Goal: Information Seeking & Learning: Learn about a topic

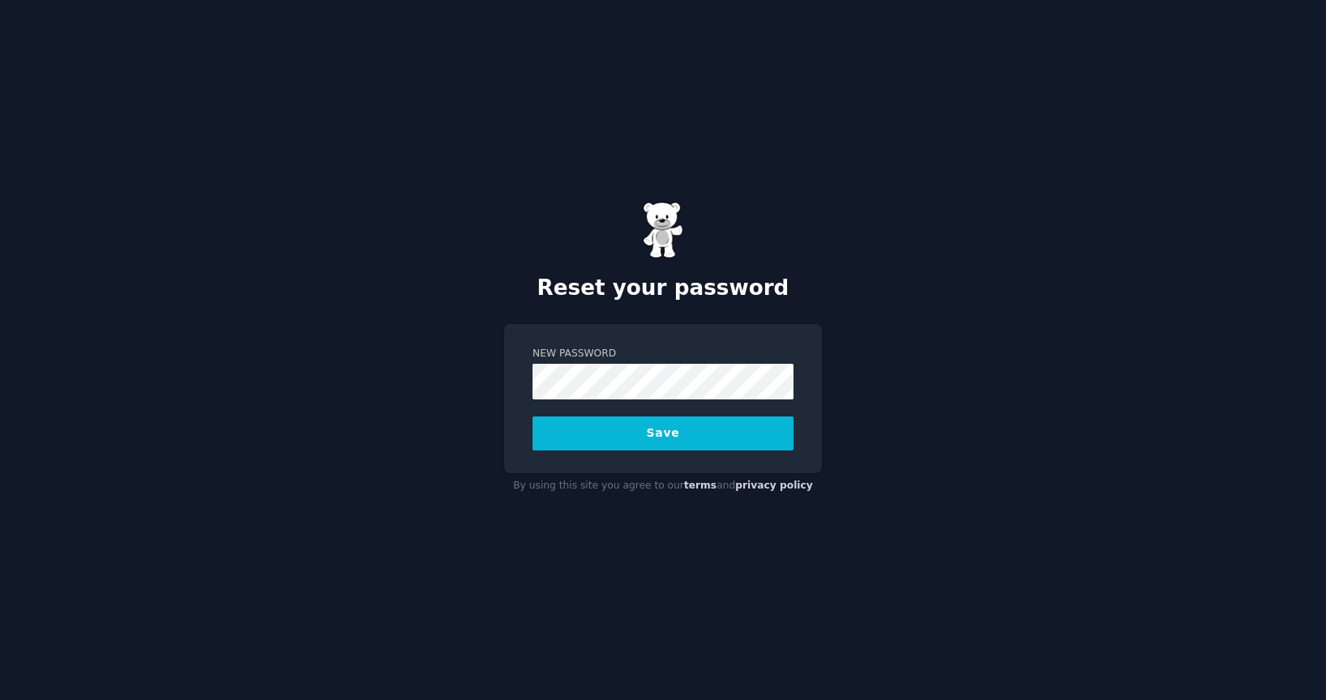
click at [511, 377] on div "New Password Save" at bounding box center [663, 398] width 318 height 149
click at [634, 437] on button "Save" at bounding box center [663, 434] width 261 height 34
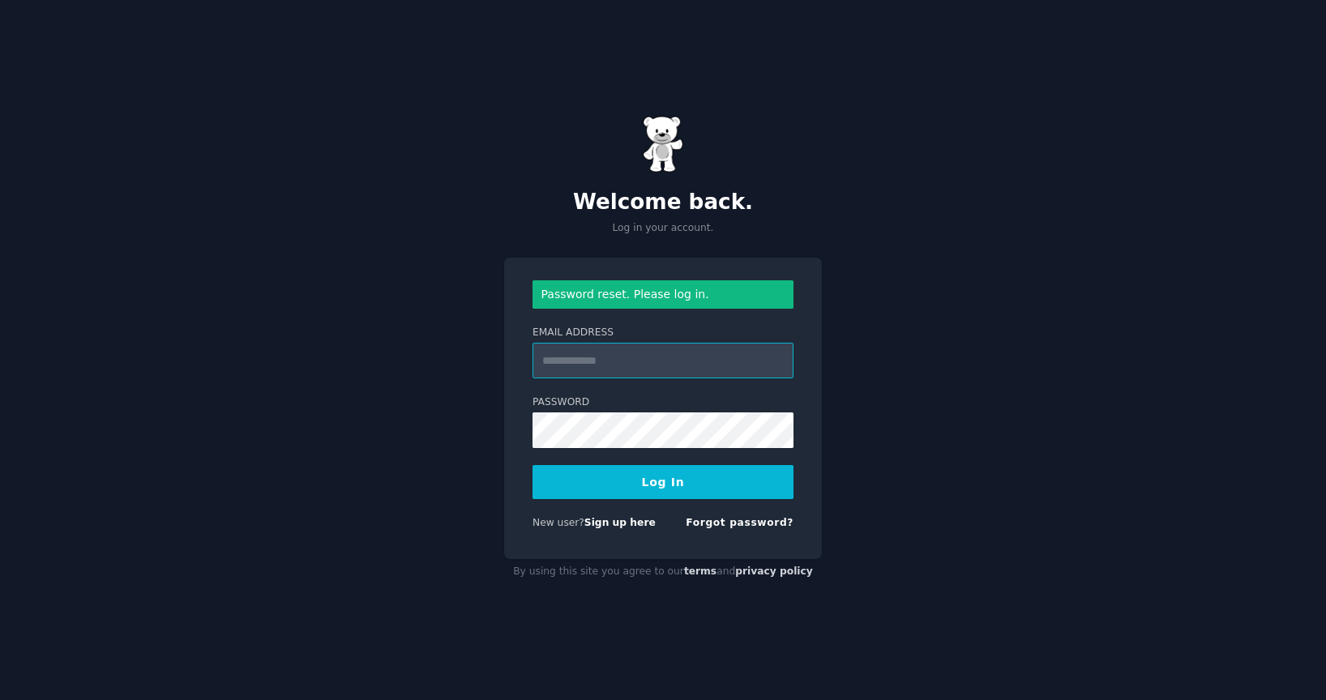
click at [667, 359] on input "Email Address" at bounding box center [663, 361] width 261 height 36
type input "**********"
click at [721, 490] on button "Log In" at bounding box center [663, 482] width 261 height 34
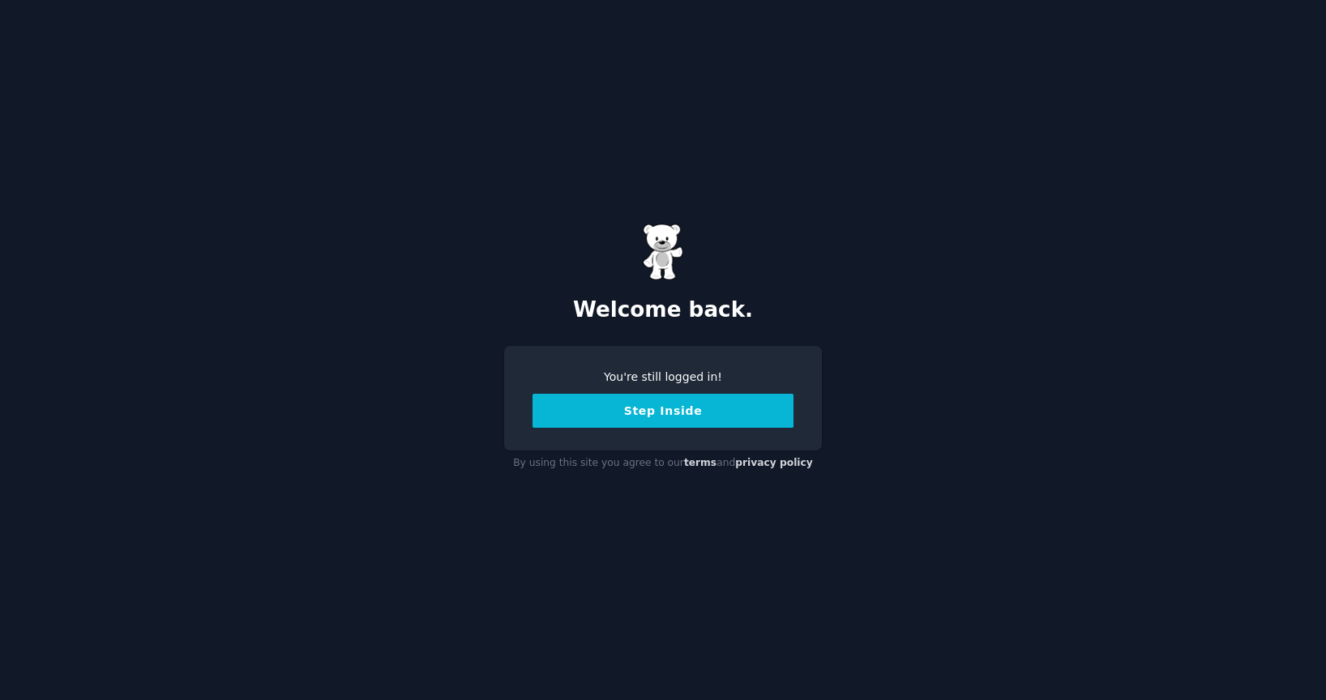
click at [696, 416] on button "Step Inside" at bounding box center [663, 411] width 261 height 34
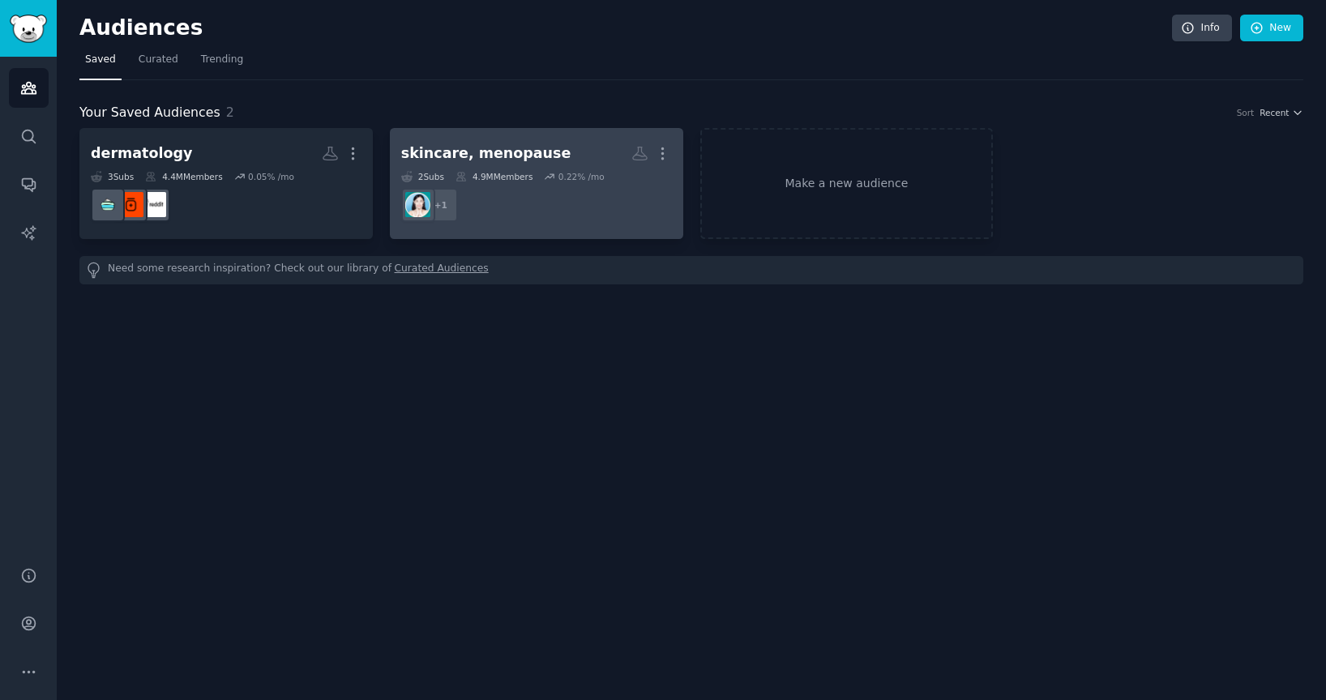
click at [443, 152] on div "skincare, menopause" at bounding box center [486, 154] width 170 height 20
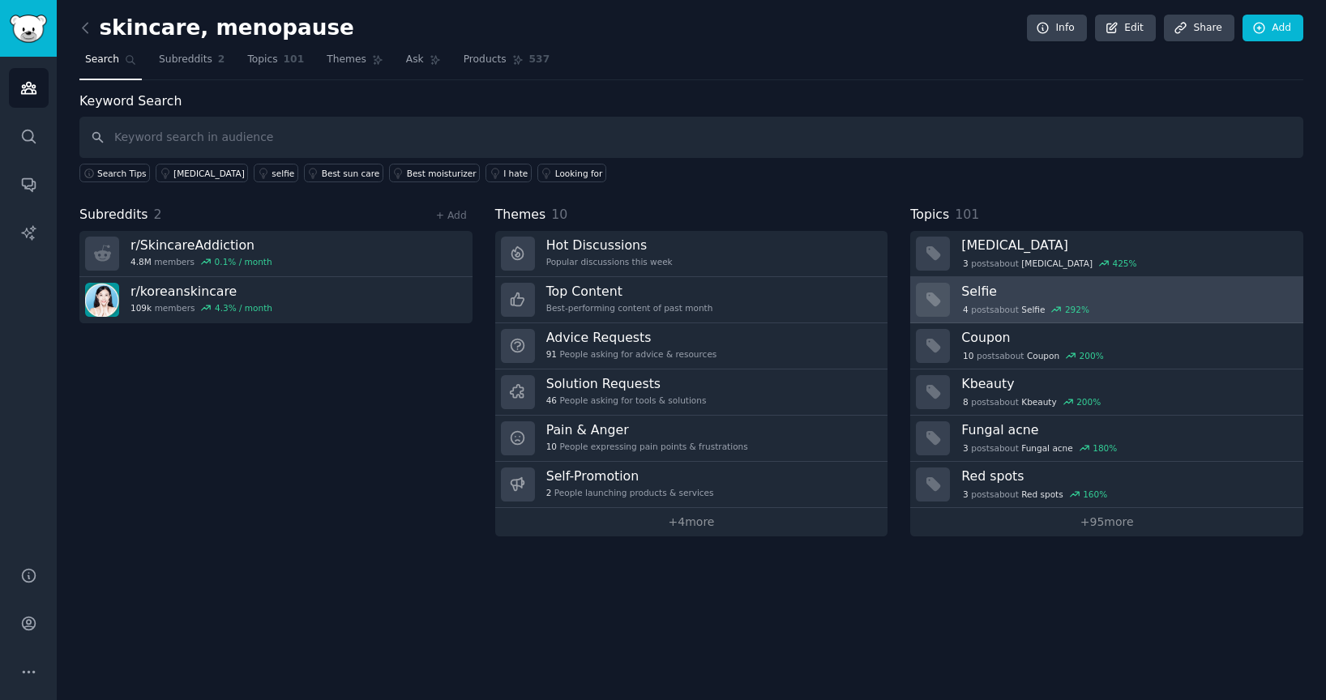
click at [983, 292] on h3 "Selfie" at bounding box center [1127, 291] width 331 height 17
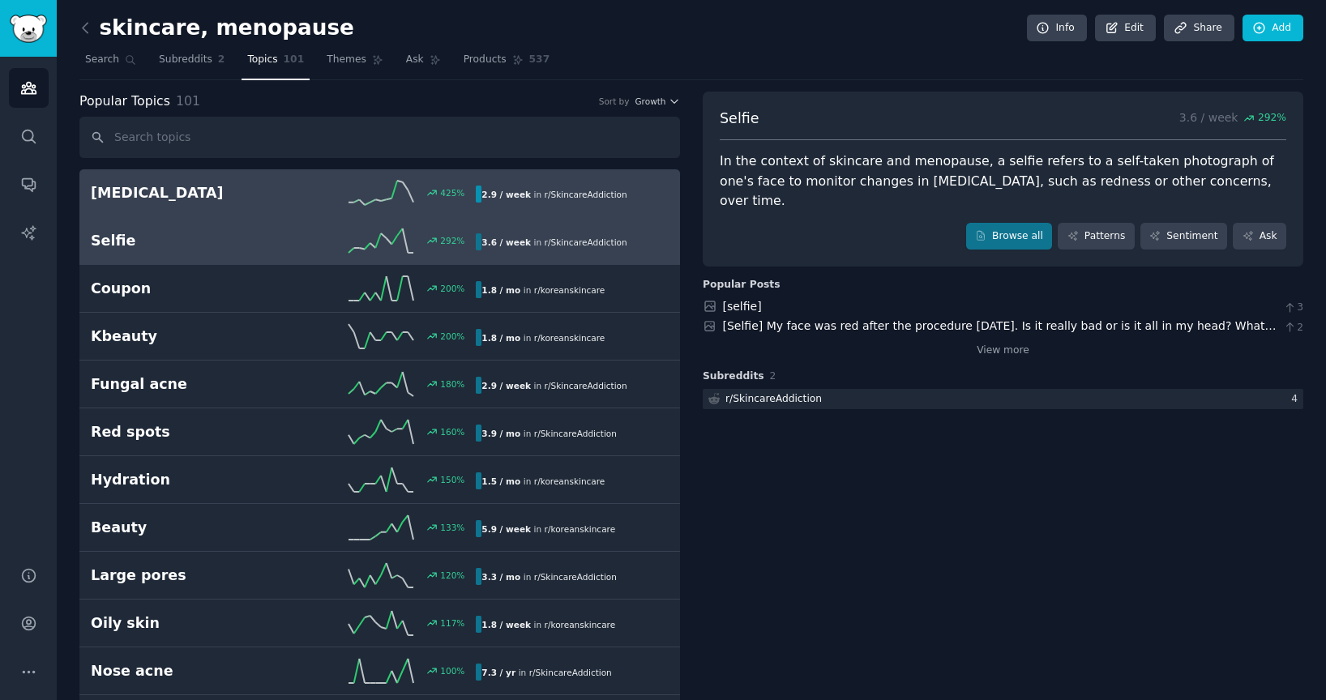
click at [109, 199] on h2 "[MEDICAL_DATA]" at bounding box center [187, 193] width 193 height 20
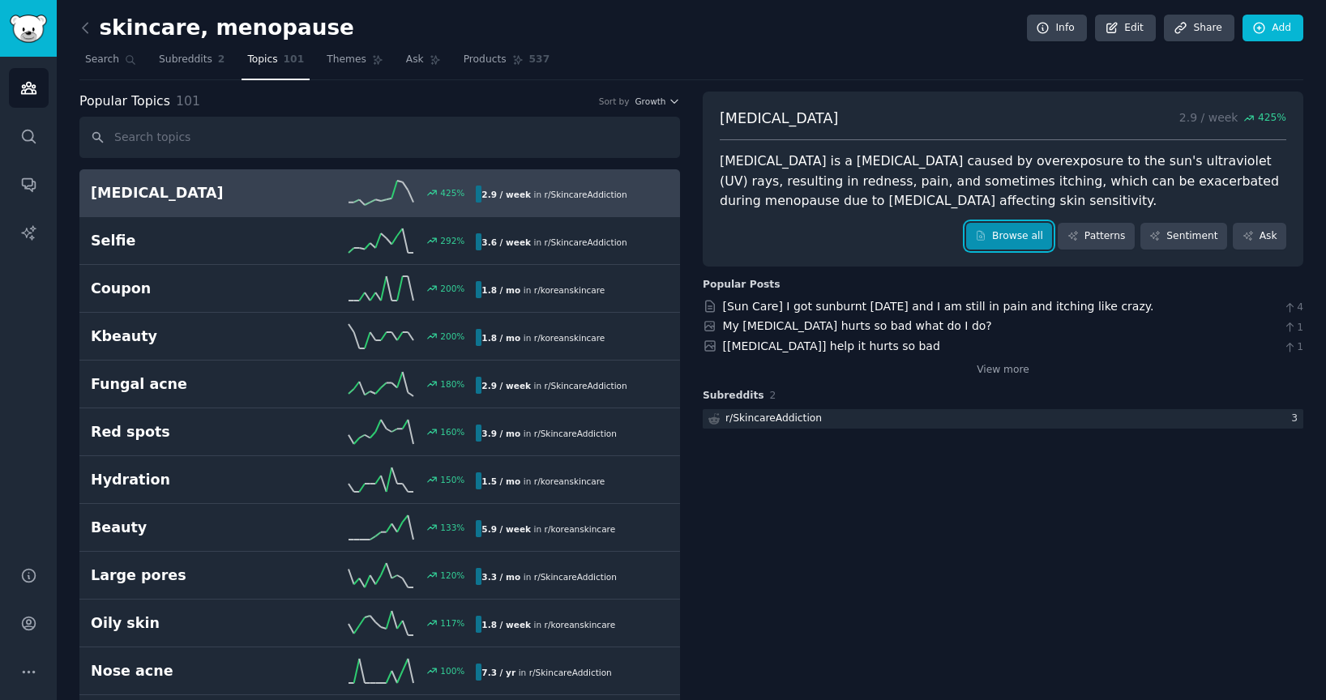
click at [1021, 236] on link "Browse all" at bounding box center [1009, 237] width 87 height 28
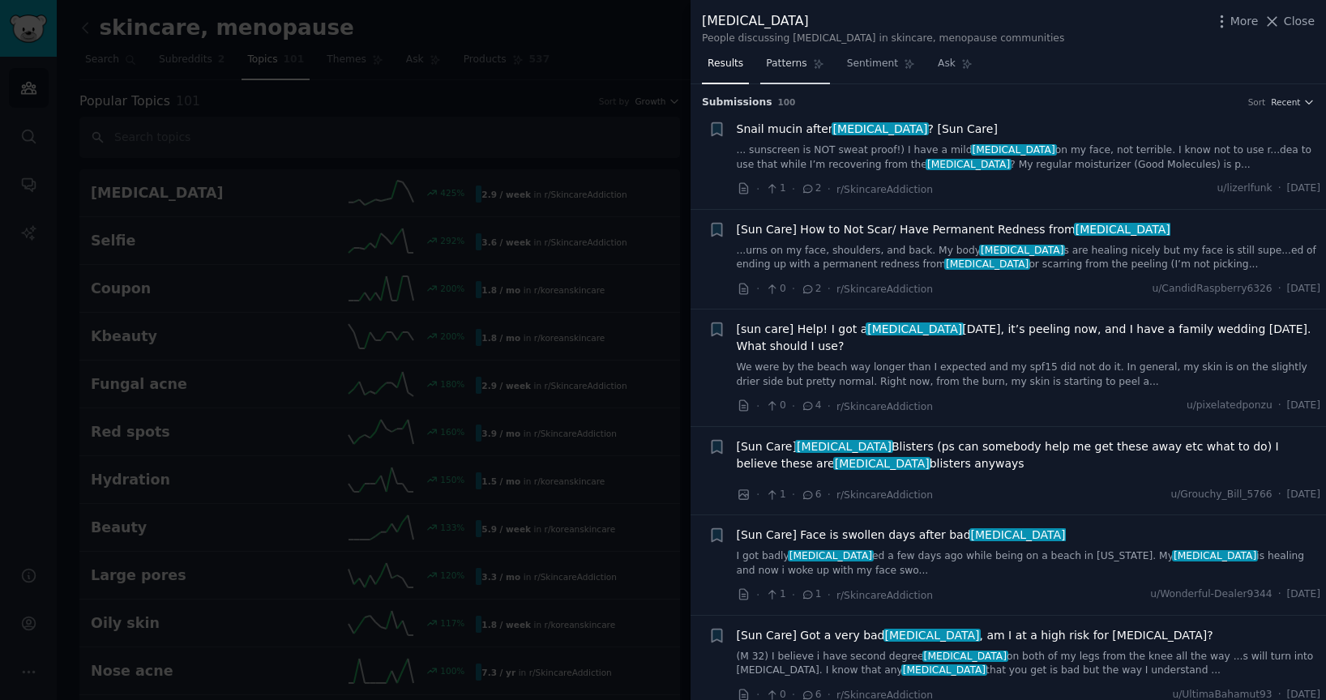
click at [783, 61] on span "Patterns" at bounding box center [786, 64] width 41 height 15
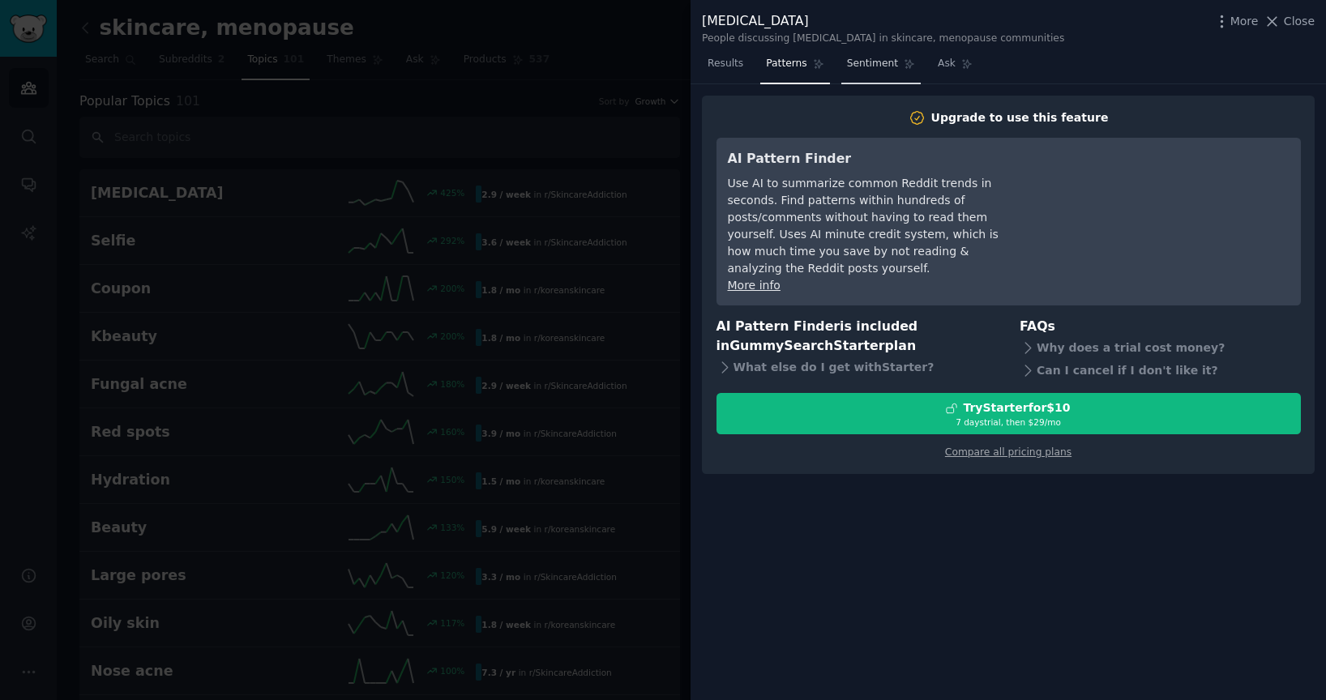
click at [849, 63] on span "Sentiment" at bounding box center [872, 64] width 51 height 15
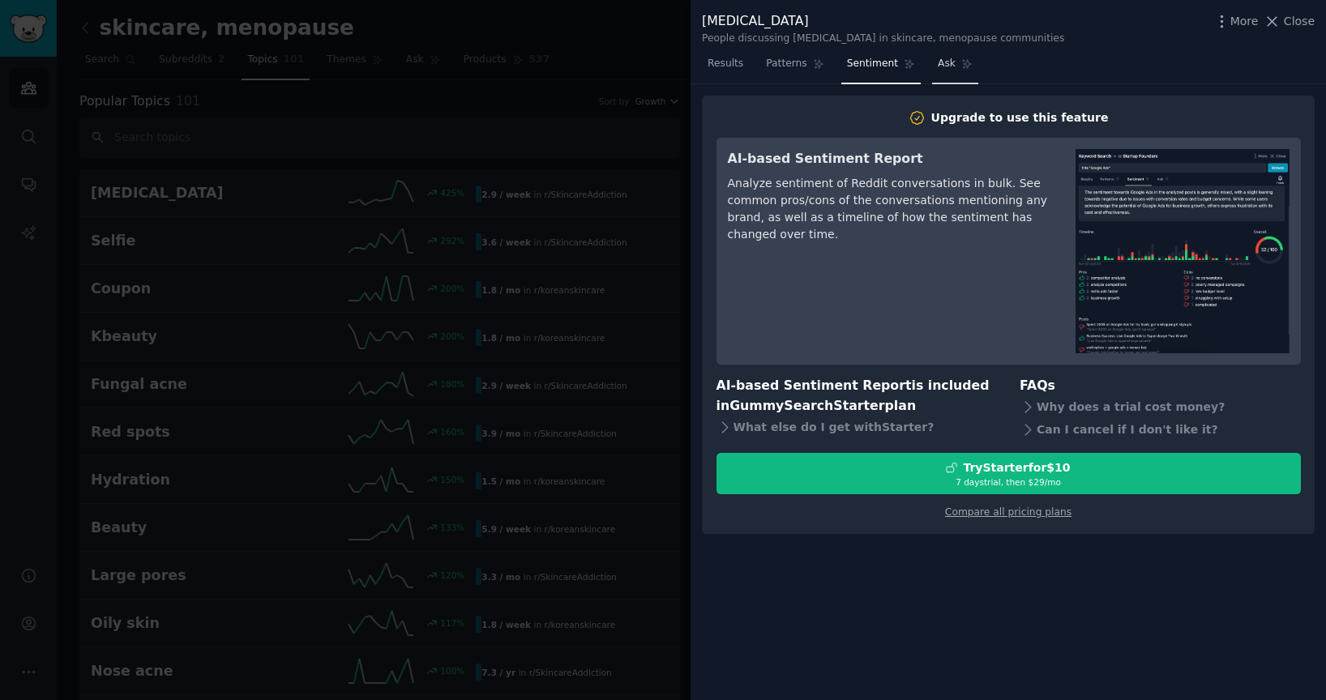
click at [932, 65] on link "Ask" at bounding box center [955, 67] width 46 height 33
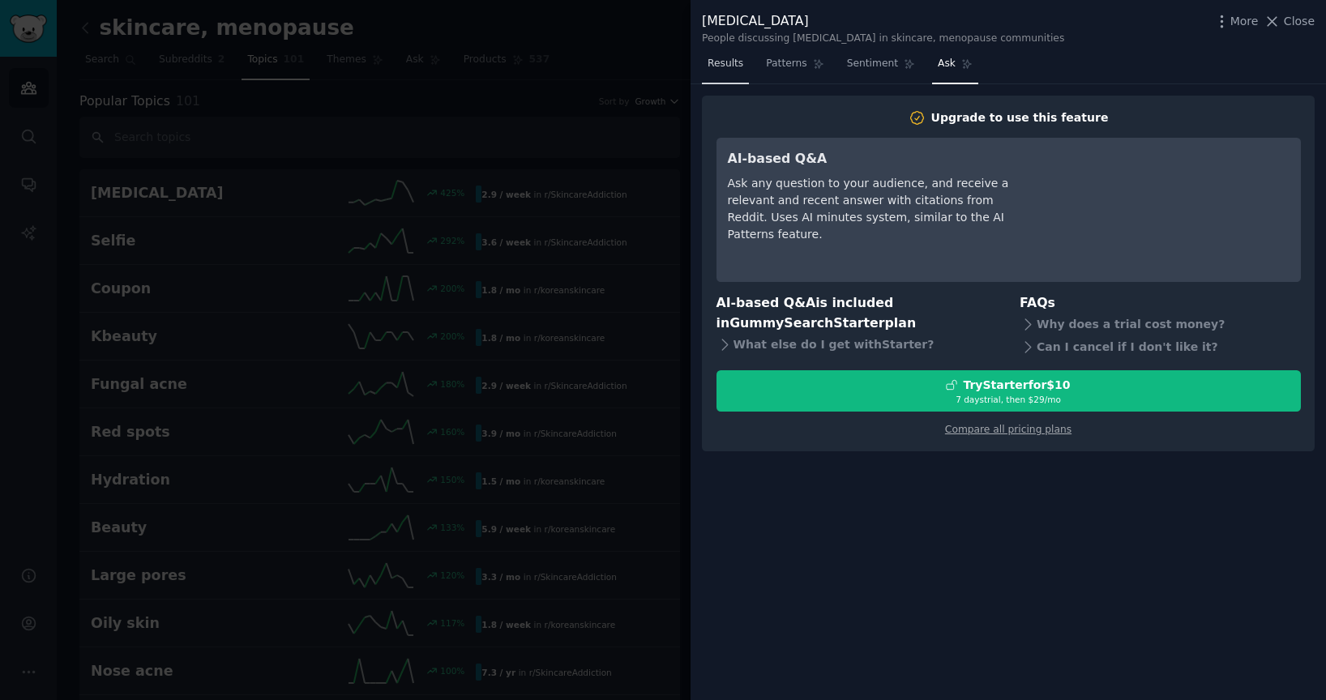
click at [733, 64] on span "Results" at bounding box center [726, 64] width 36 height 15
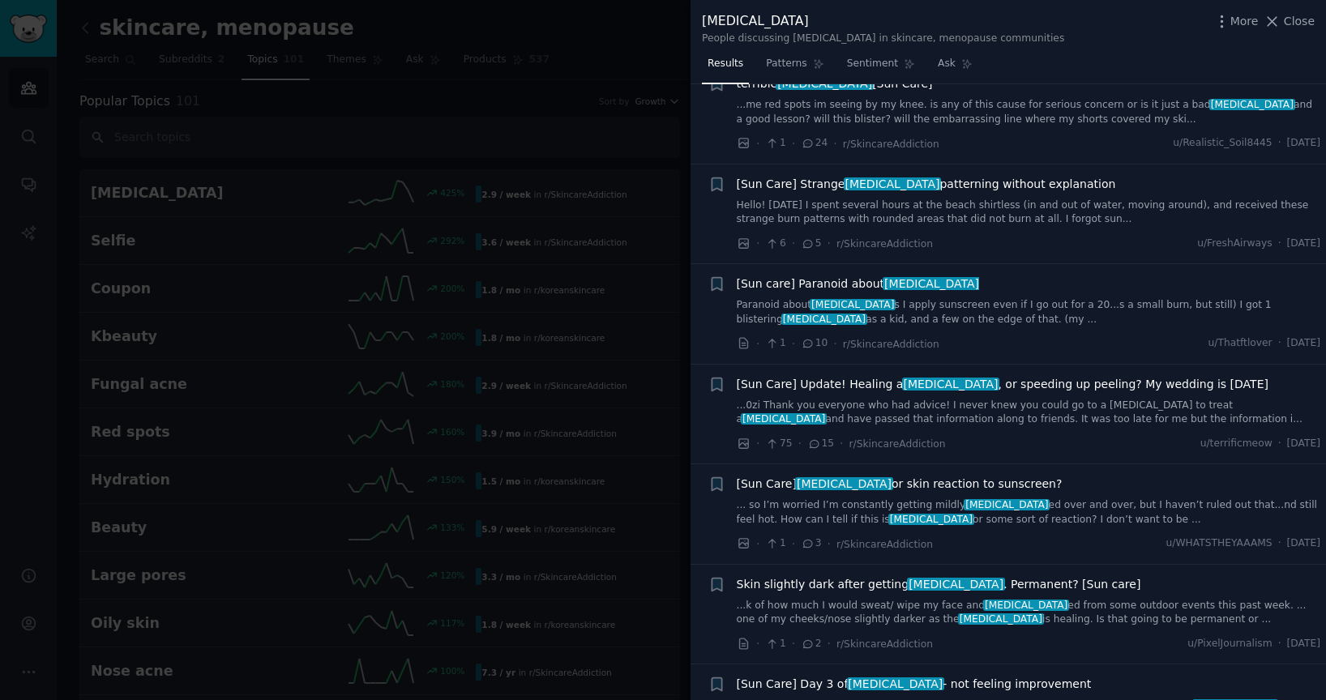
scroll to position [4589, 0]
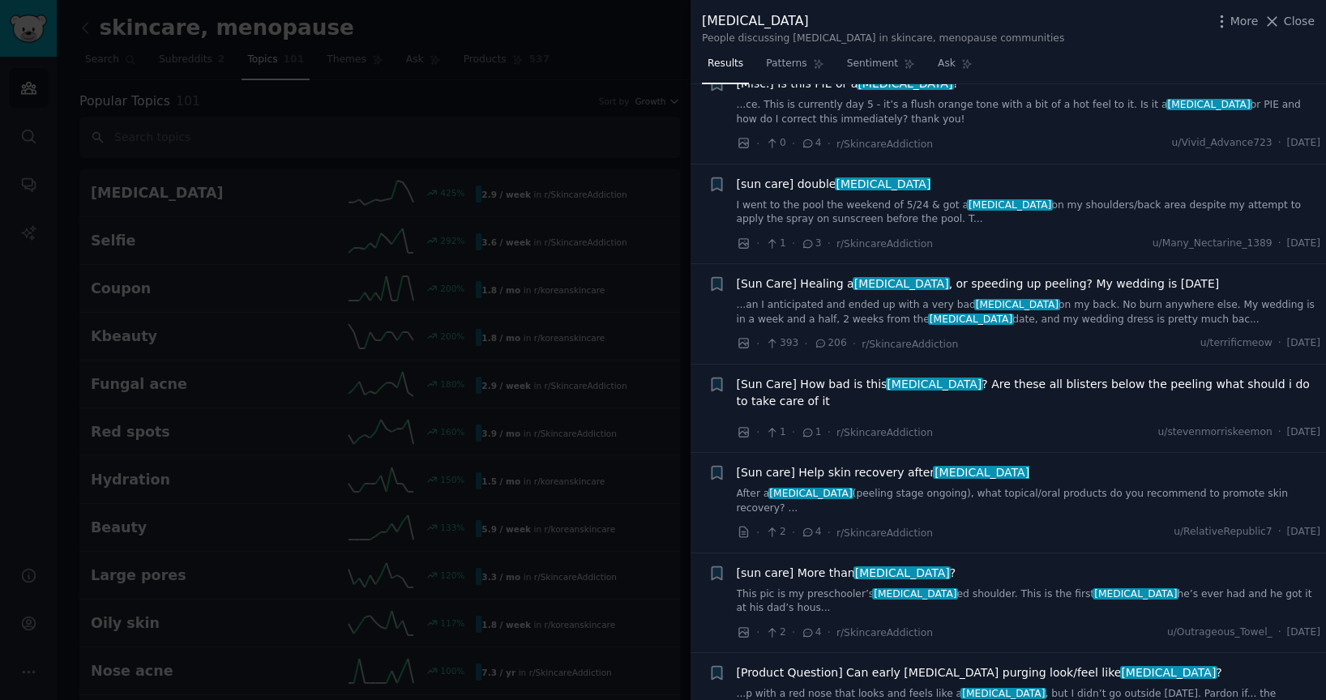
click at [907, 465] on span "[Sun care] Help skin recovery after [MEDICAL_DATA]" at bounding box center [883, 473] width 293 height 17
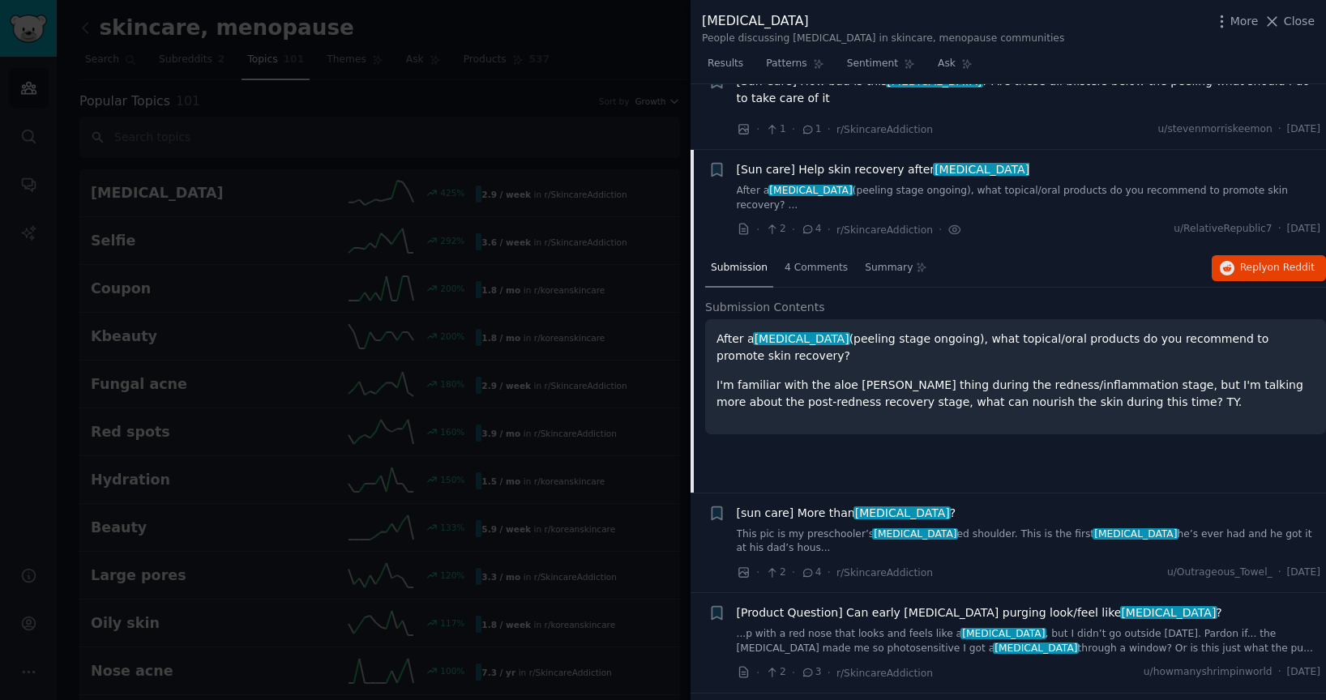
scroll to position [4899, 0]
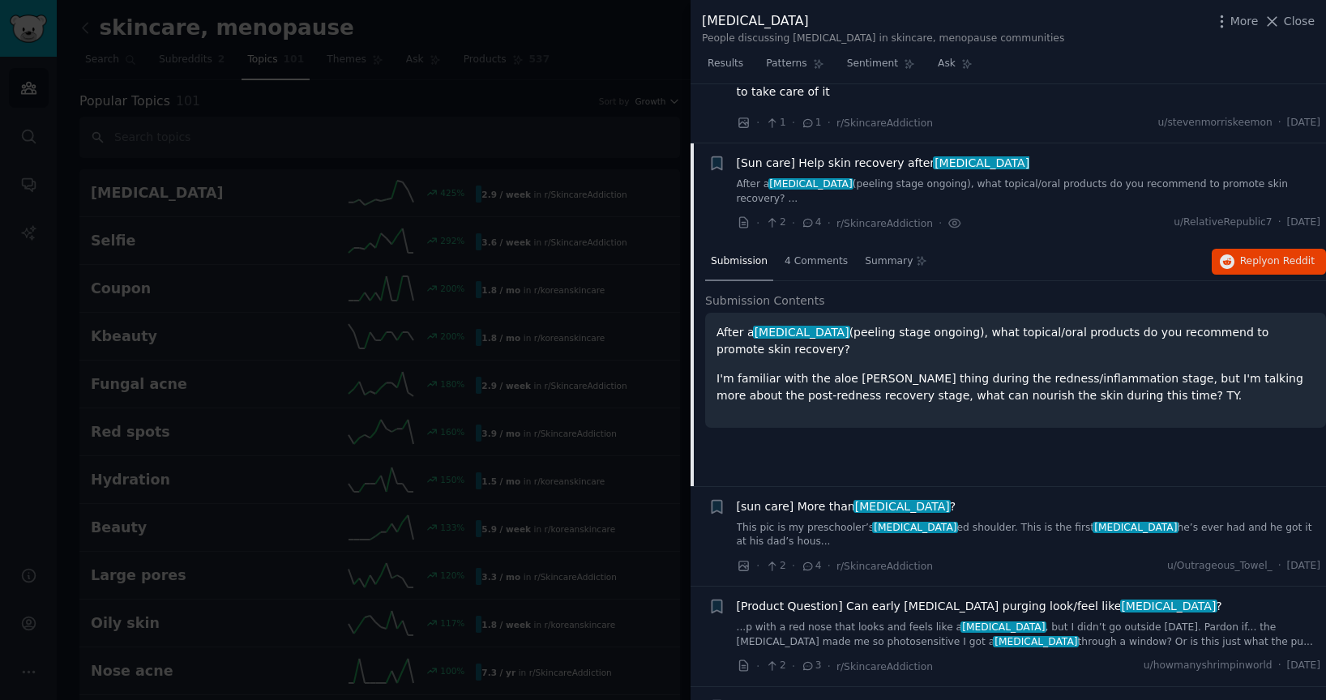
click at [772, 371] on p "I'm familiar with the aloe [PERSON_NAME] thing during the redness/inflammation …" at bounding box center [1016, 388] width 598 height 34
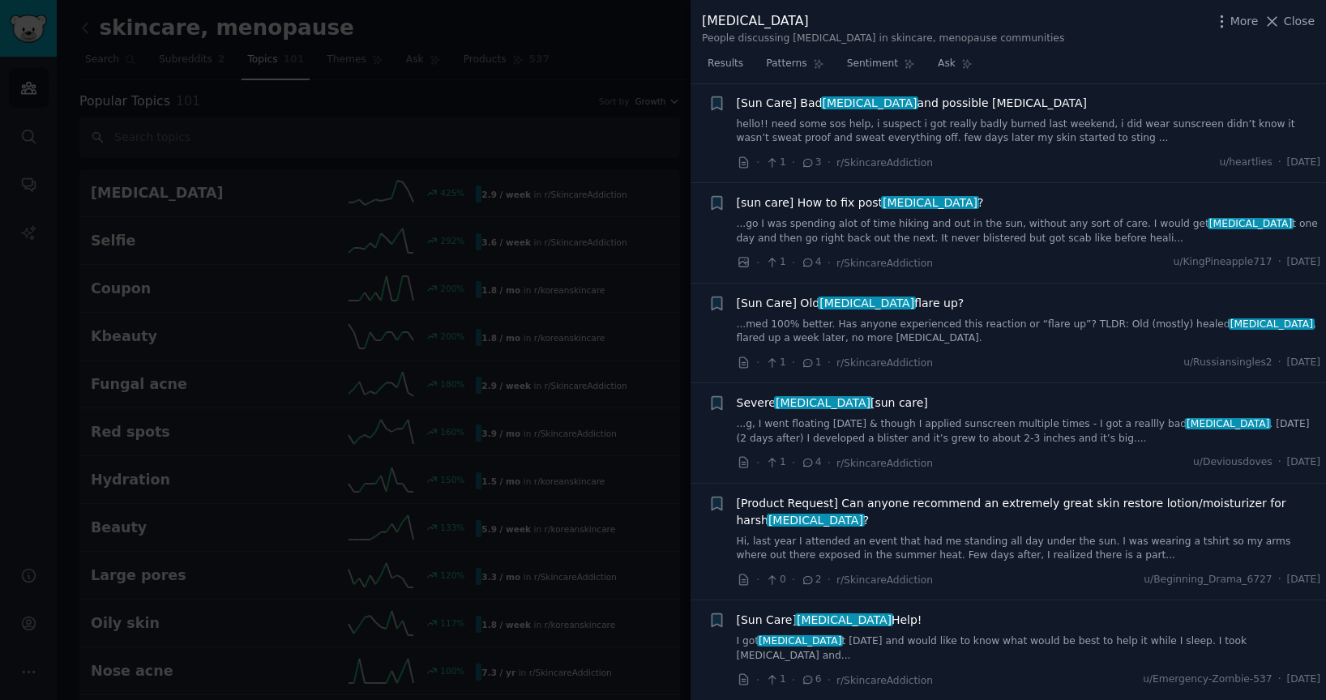
scroll to position [1146, 0]
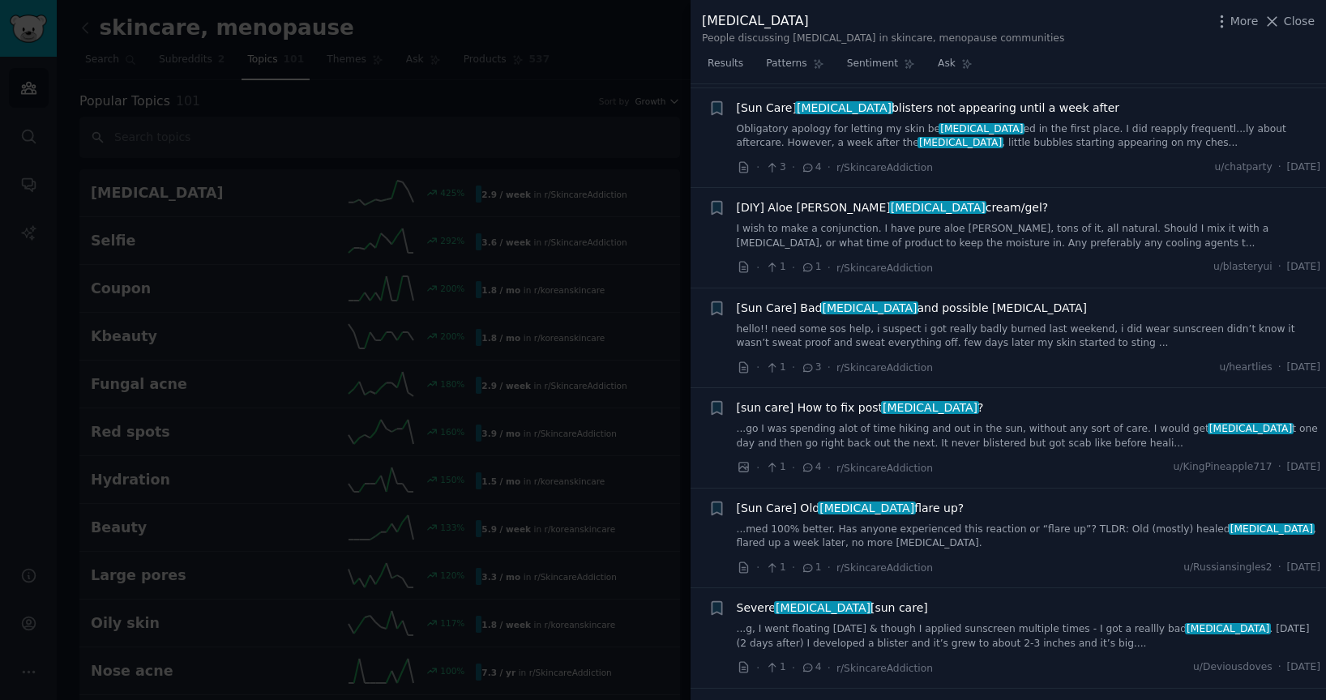
click at [66, 401] on div at bounding box center [663, 350] width 1326 height 700
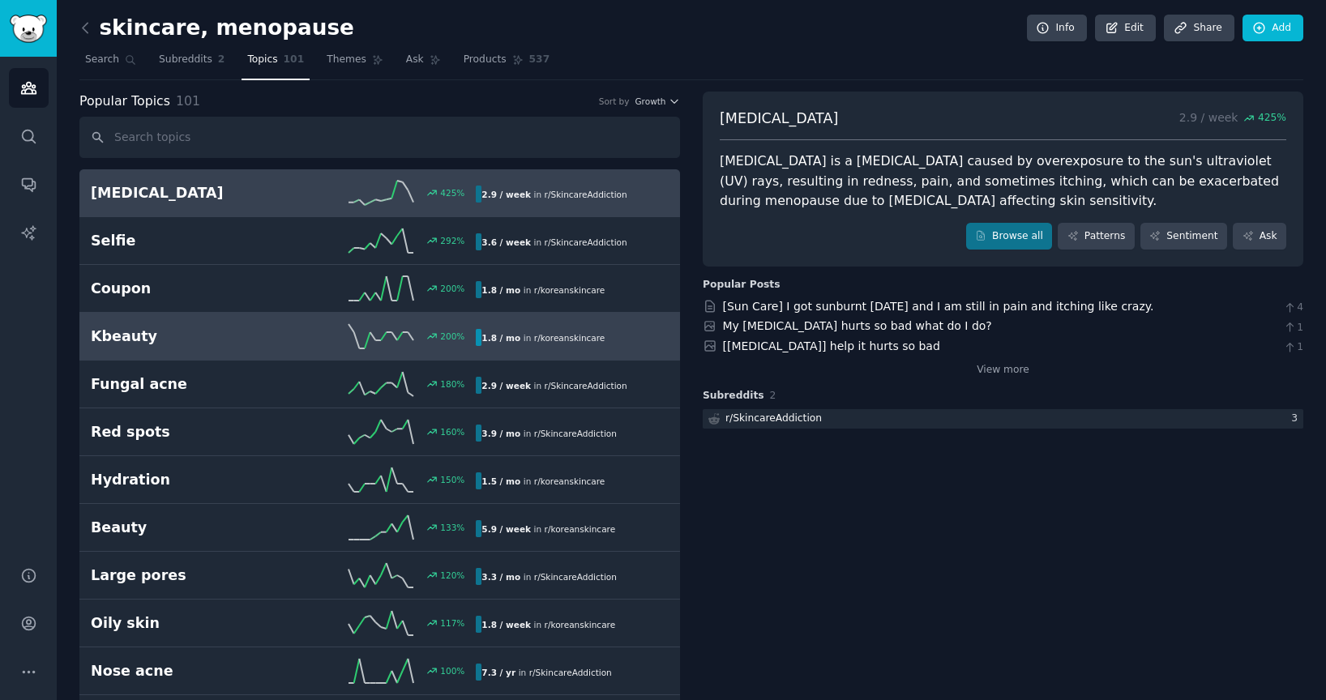
click at [139, 343] on h2 "Kbeauty" at bounding box center [187, 337] width 193 height 20
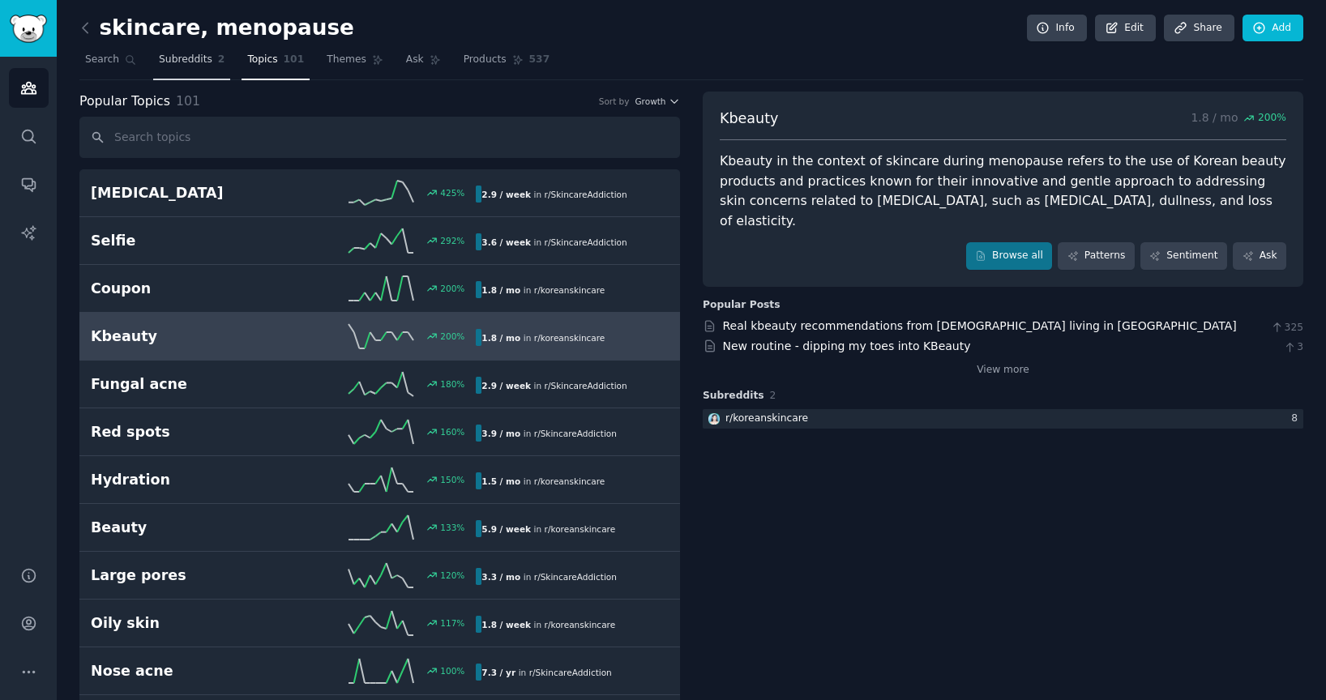
click at [163, 67] on link "Subreddits 2" at bounding box center [191, 63] width 77 height 33
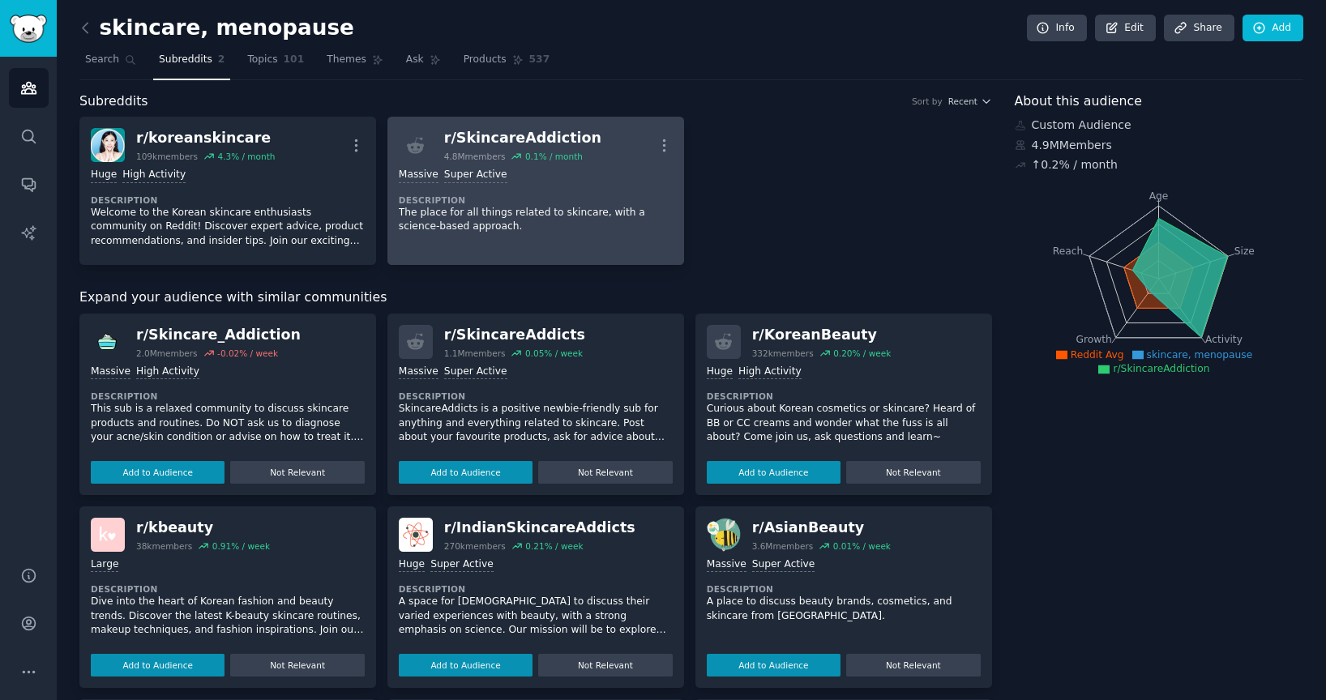
click at [609, 192] on div "Massive Super Active Description The place for all things related to skincare, …" at bounding box center [536, 201] width 274 height 78
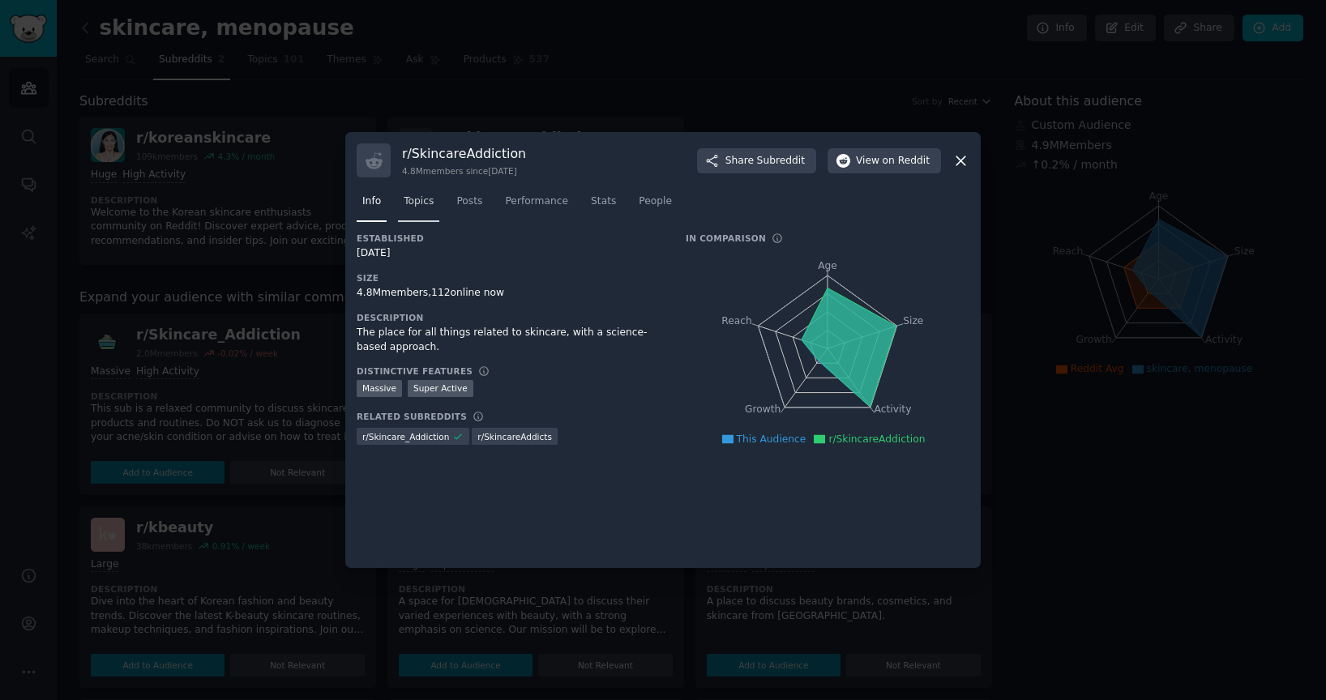
click at [418, 203] on span "Topics" at bounding box center [419, 202] width 30 height 15
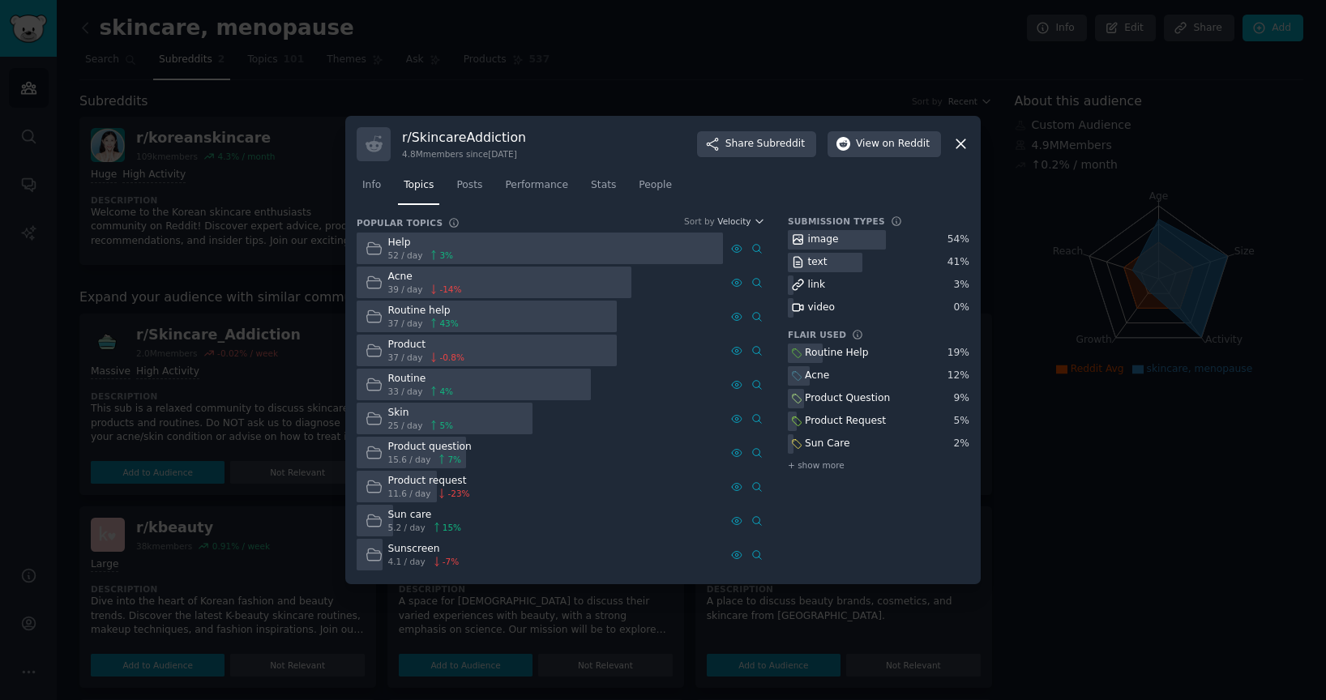
click at [808, 244] on div "image" at bounding box center [823, 240] width 31 height 15
click at [957, 238] on div "54 %" at bounding box center [959, 240] width 22 height 15
click at [817, 266] on div "text" at bounding box center [817, 262] width 19 height 15
click at [832, 361] on div "Routine Help" at bounding box center [830, 354] width 84 height 20
click at [800, 380] on icon at bounding box center [796, 376] width 11 height 11
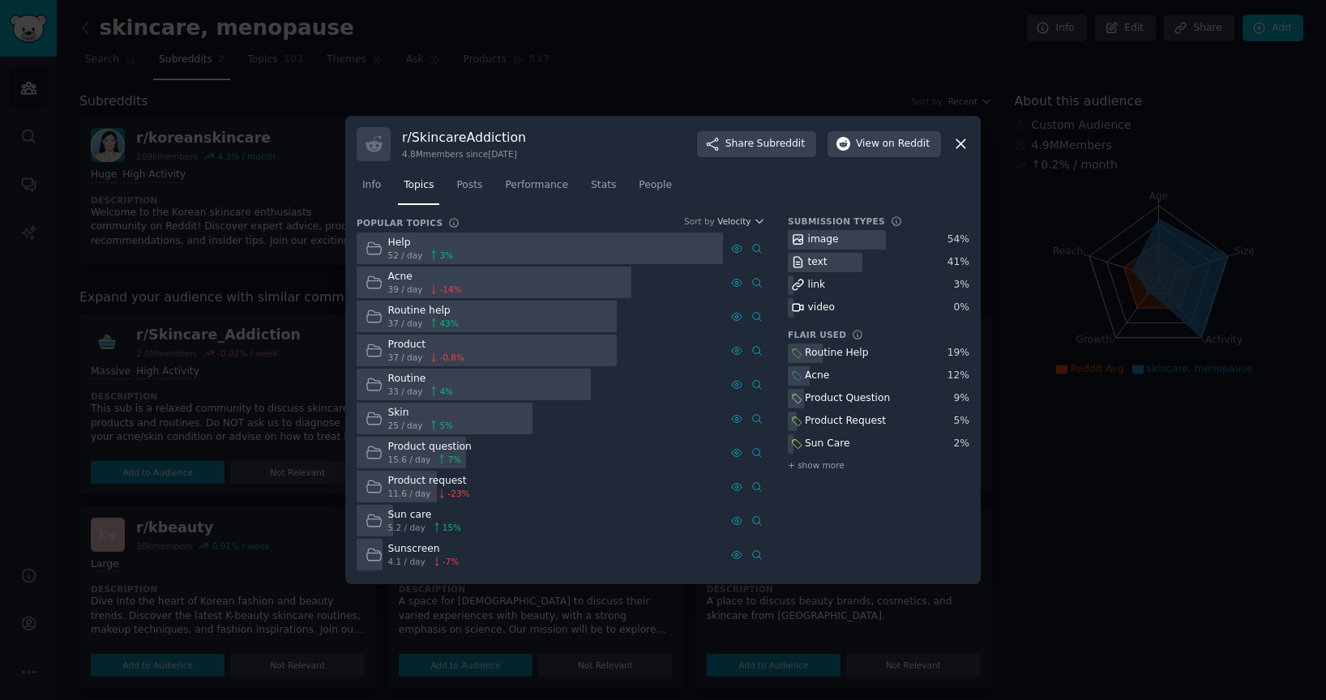
click at [398, 241] on div "Help" at bounding box center [421, 243] width 66 height 15
click at [453, 186] on link "Posts" at bounding box center [469, 189] width 37 height 33
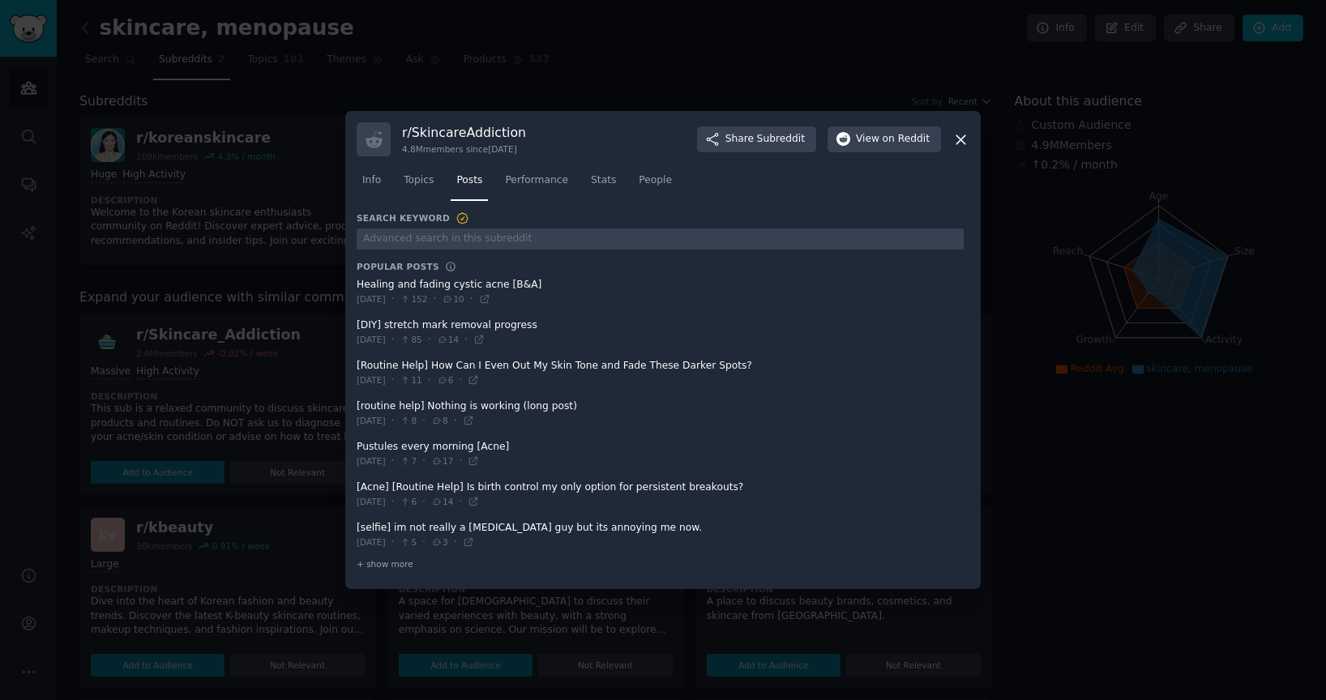
click at [405, 364] on span at bounding box center [660, 373] width 607 height 40
click at [561, 413] on span at bounding box center [660, 414] width 607 height 40
click at [420, 442] on span at bounding box center [660, 455] width 607 height 40
click at [443, 413] on span at bounding box center [660, 414] width 607 height 40
click at [386, 426] on span "[DATE]" at bounding box center [371, 420] width 29 height 11
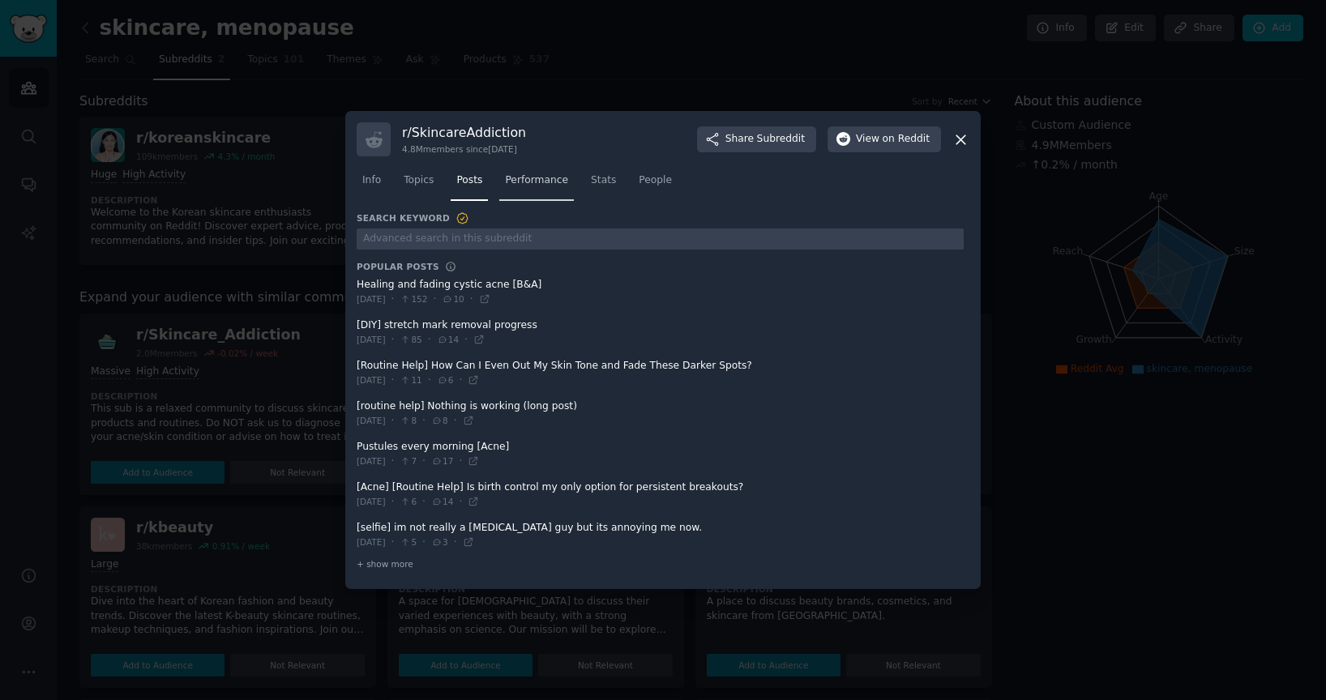
click at [544, 181] on span "Performance" at bounding box center [536, 181] width 63 height 15
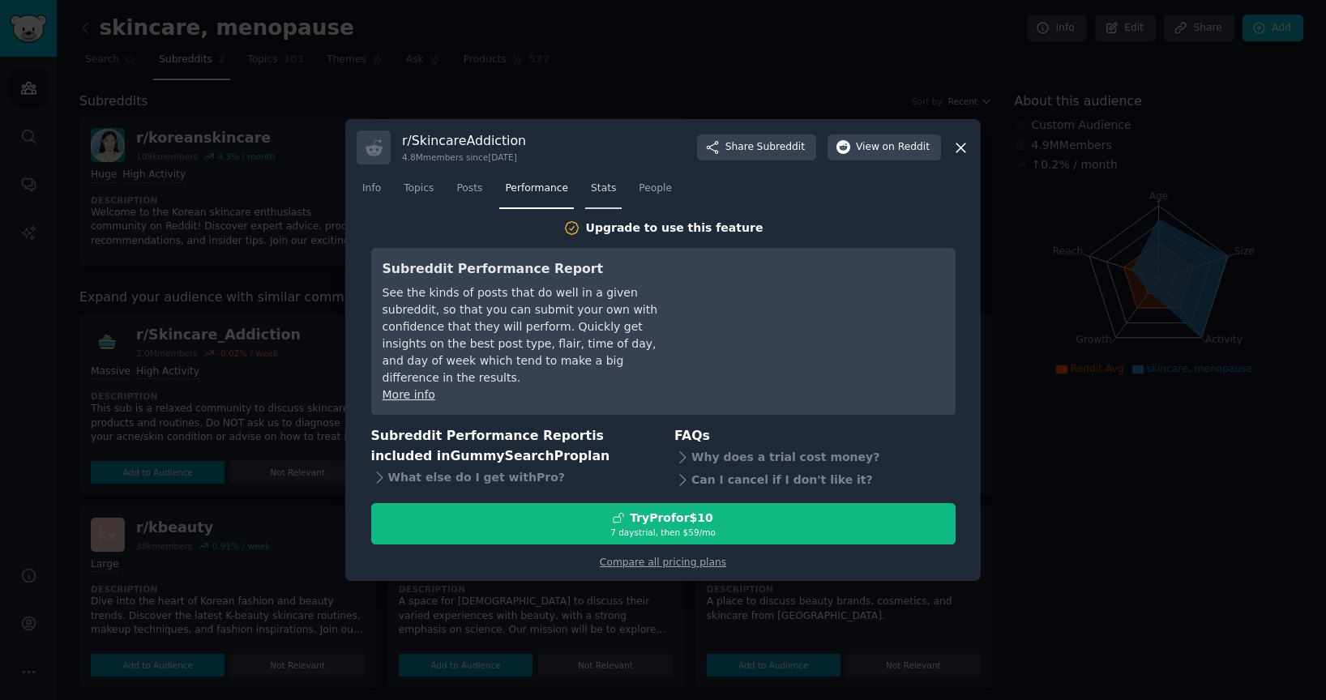
click at [599, 191] on span "Stats" at bounding box center [603, 189] width 25 height 15
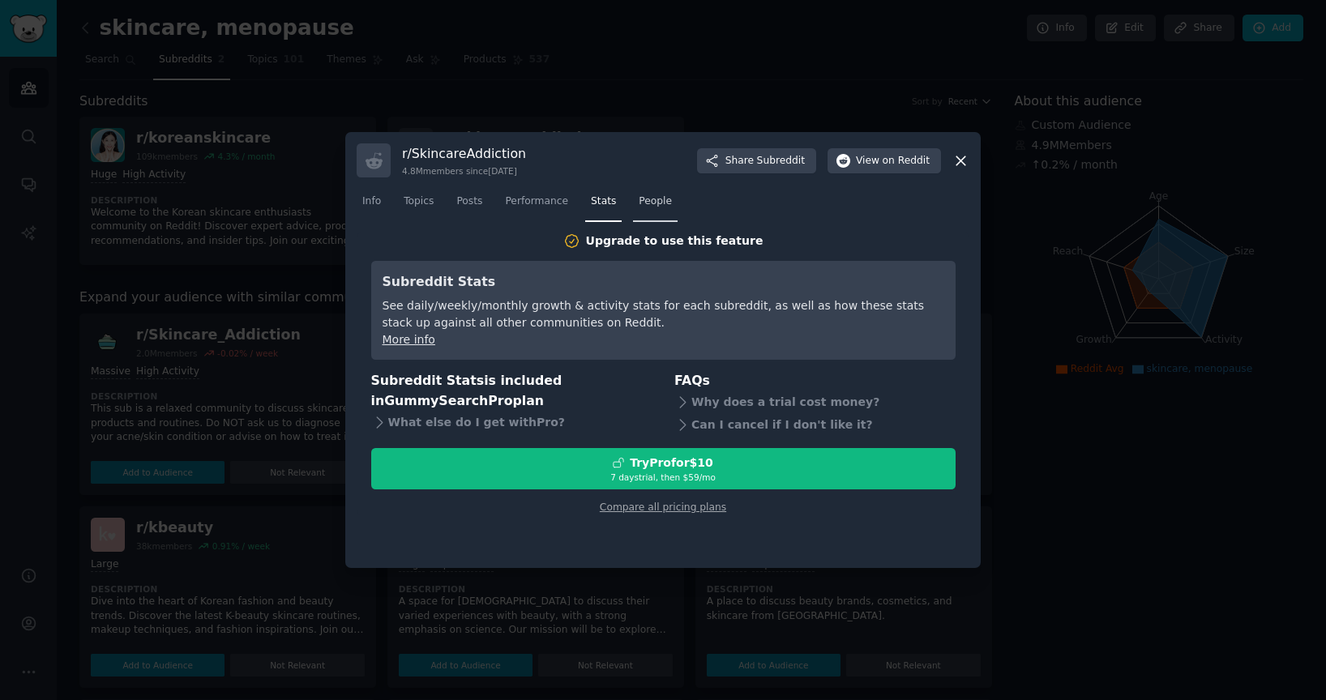
click at [657, 207] on span "People" at bounding box center [655, 202] width 33 height 15
click at [908, 167] on span "on Reddit" at bounding box center [906, 161] width 47 height 15
click at [960, 159] on icon at bounding box center [961, 160] width 9 height 9
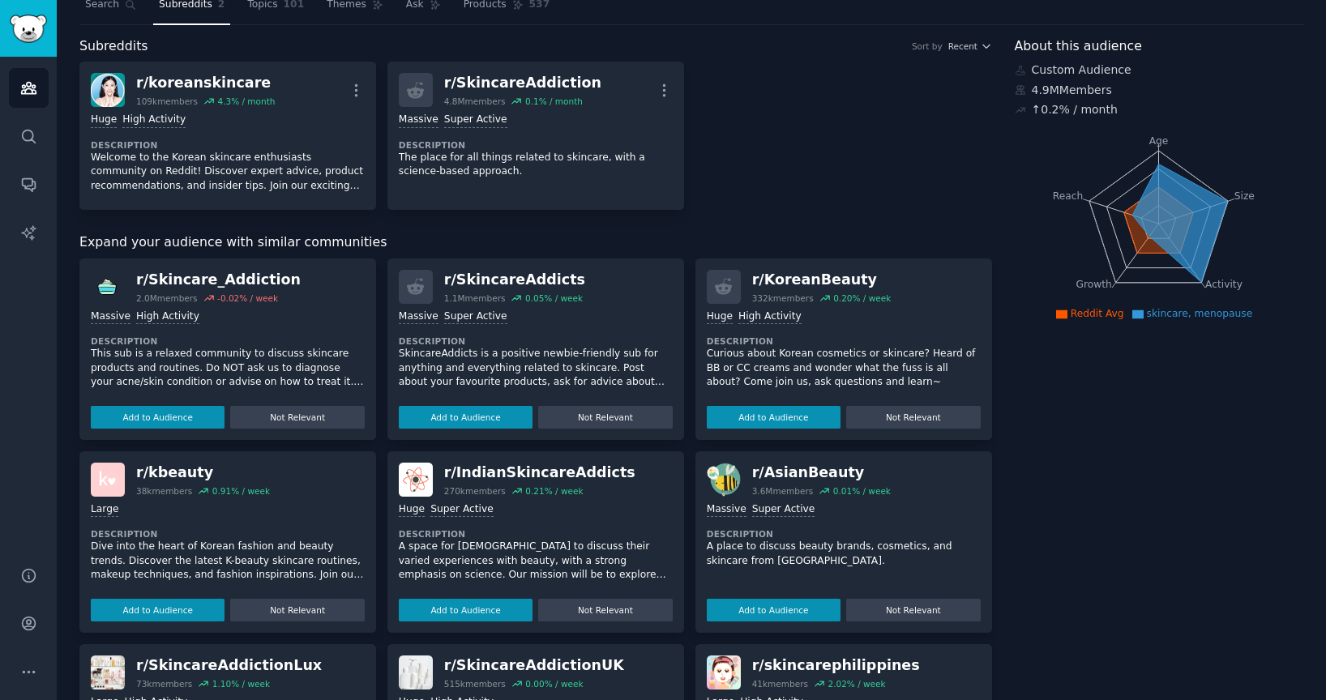
scroll to position [87, 0]
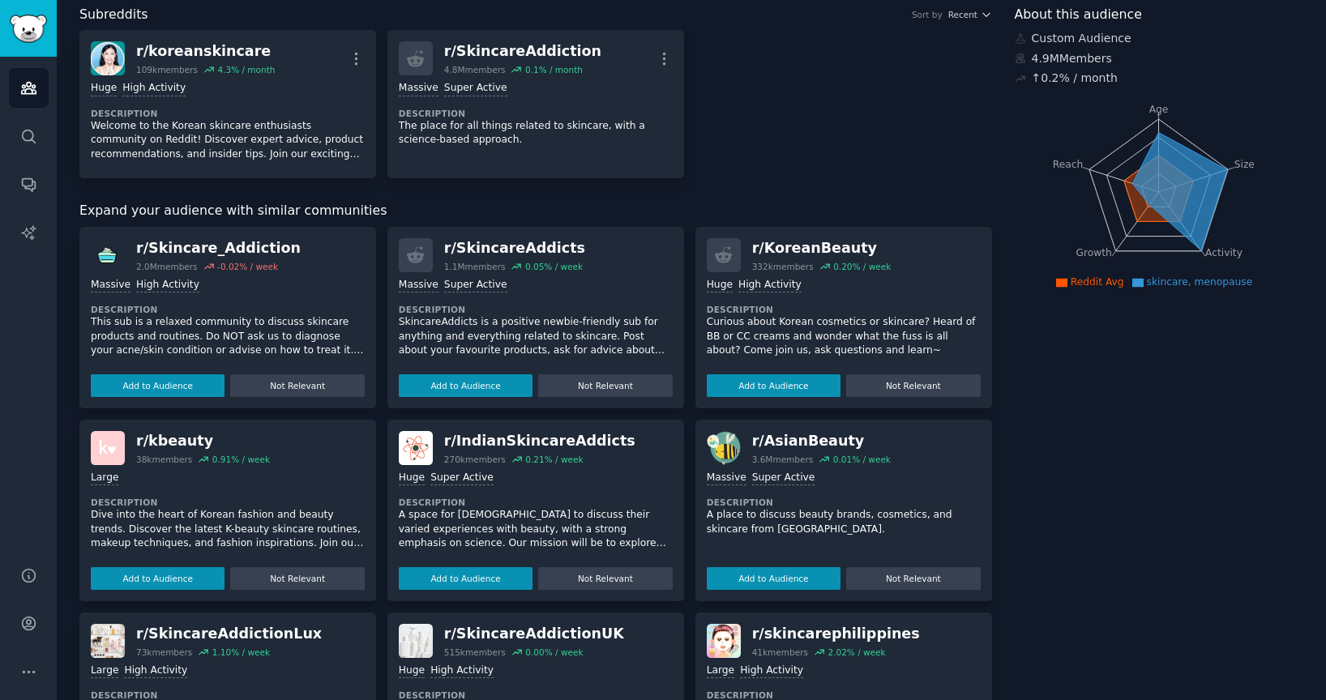
click at [587, 517] on p "A space for [DEMOGRAPHIC_DATA] to discuss their varied experiences with beauty,…" at bounding box center [536, 529] width 274 height 43
click at [586, 518] on p "A space for [DEMOGRAPHIC_DATA] to discuss their varied experiences with beauty,…" at bounding box center [536, 572] width 274 height 128
click at [517, 443] on div "r/ IndianSkincareAddicts" at bounding box center [539, 441] width 191 height 20
click at [418, 451] on img at bounding box center [416, 448] width 34 height 34
click at [579, 550] on p "A space for [DEMOGRAPHIC_DATA] to discuss their varied experiences with beauty,…" at bounding box center [536, 572] width 274 height 128
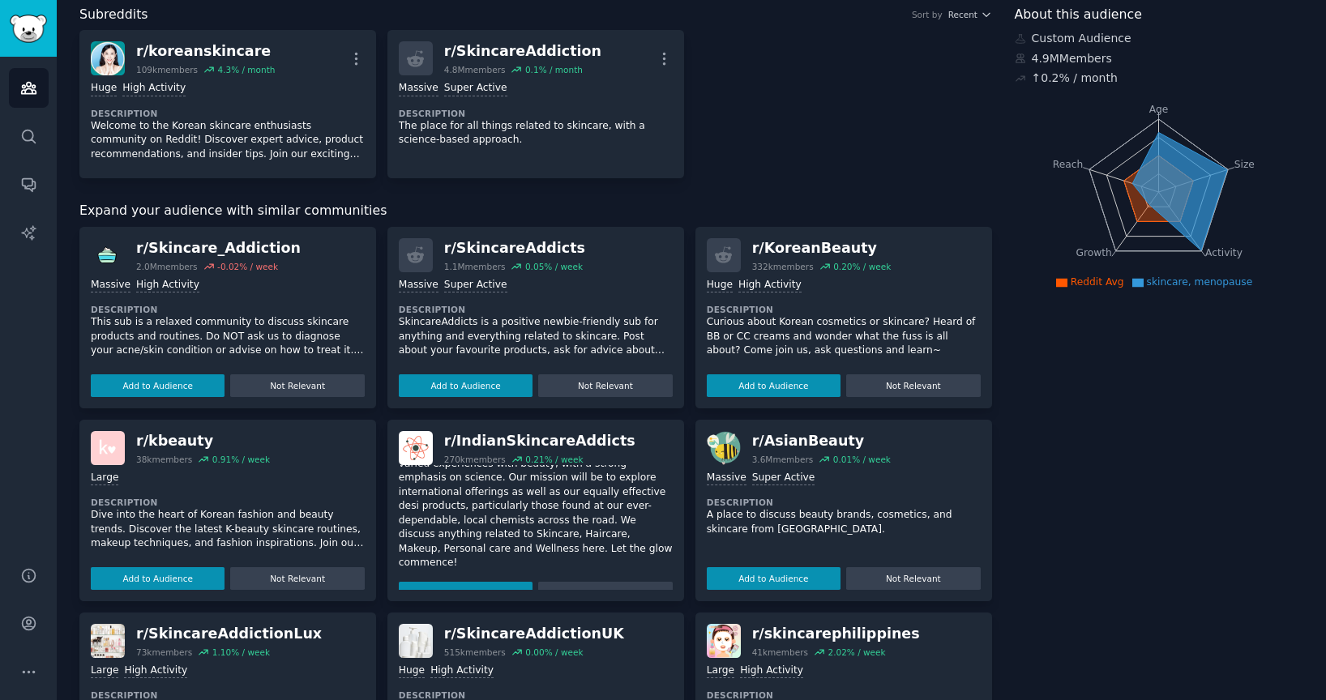
scroll to position [392, 0]
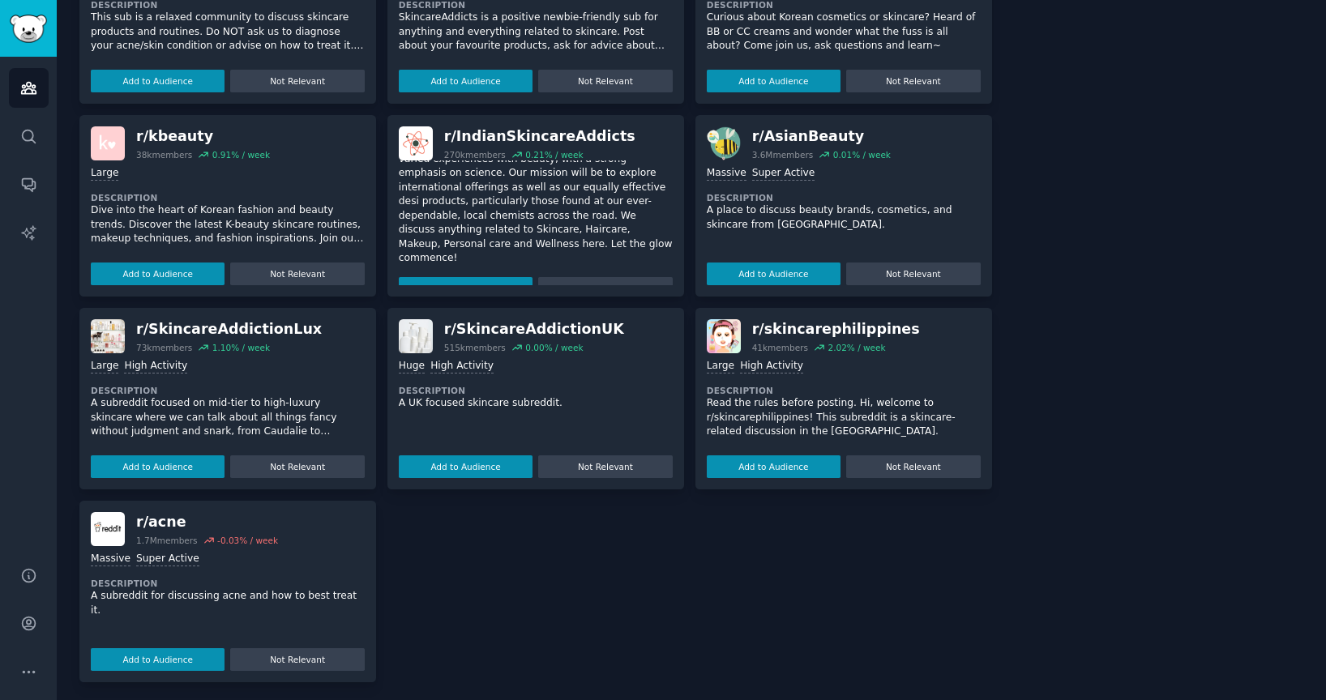
click at [169, 523] on div "r/ acne" at bounding box center [207, 522] width 142 height 20
click at [160, 542] on div "1.7M members" at bounding box center [167, 540] width 62 height 11
click at [272, 540] on div "-0.03 % / week" at bounding box center [247, 540] width 61 height 11
click at [195, 556] on div ">= 95th percentile for submissions / day Massive Super Active" at bounding box center [228, 559] width 274 height 15
click at [124, 585] on dt "Description" at bounding box center [228, 583] width 274 height 11
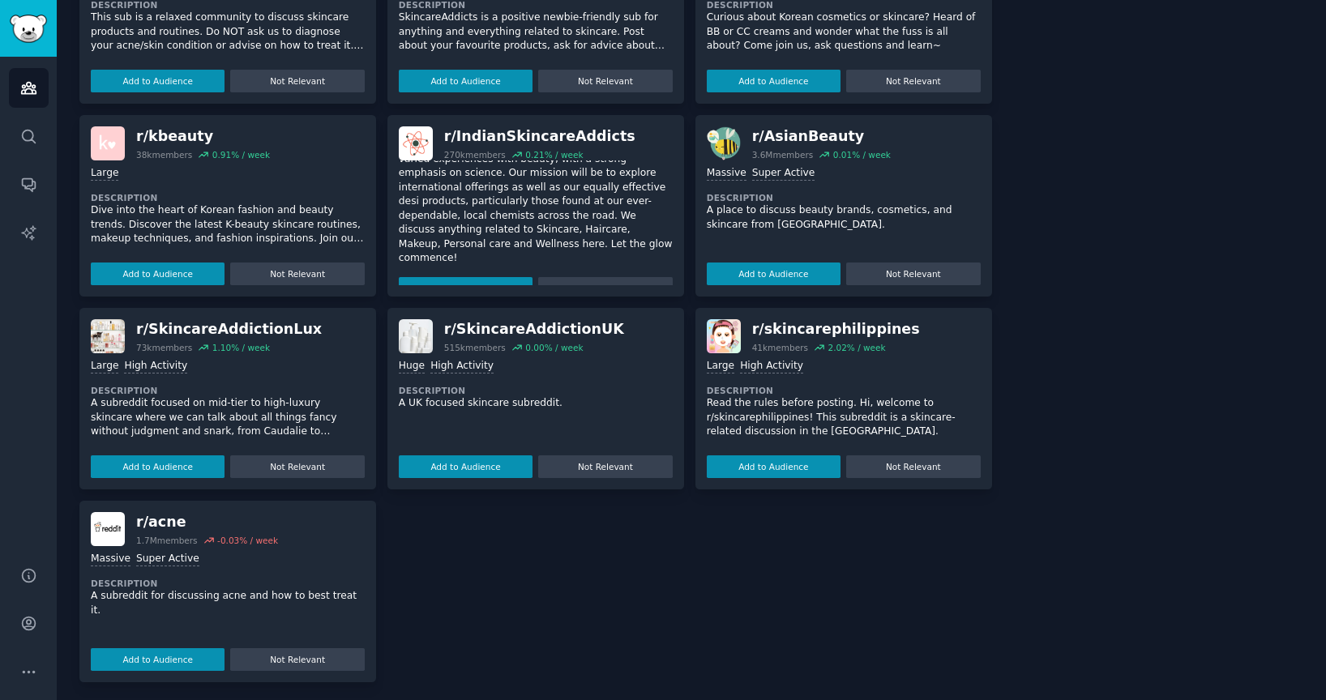
click at [148, 588] on dt "Description" at bounding box center [228, 583] width 274 height 11
click at [151, 589] on p "A subreddit for discussing acne and how to best treat it." at bounding box center [228, 603] width 274 height 28
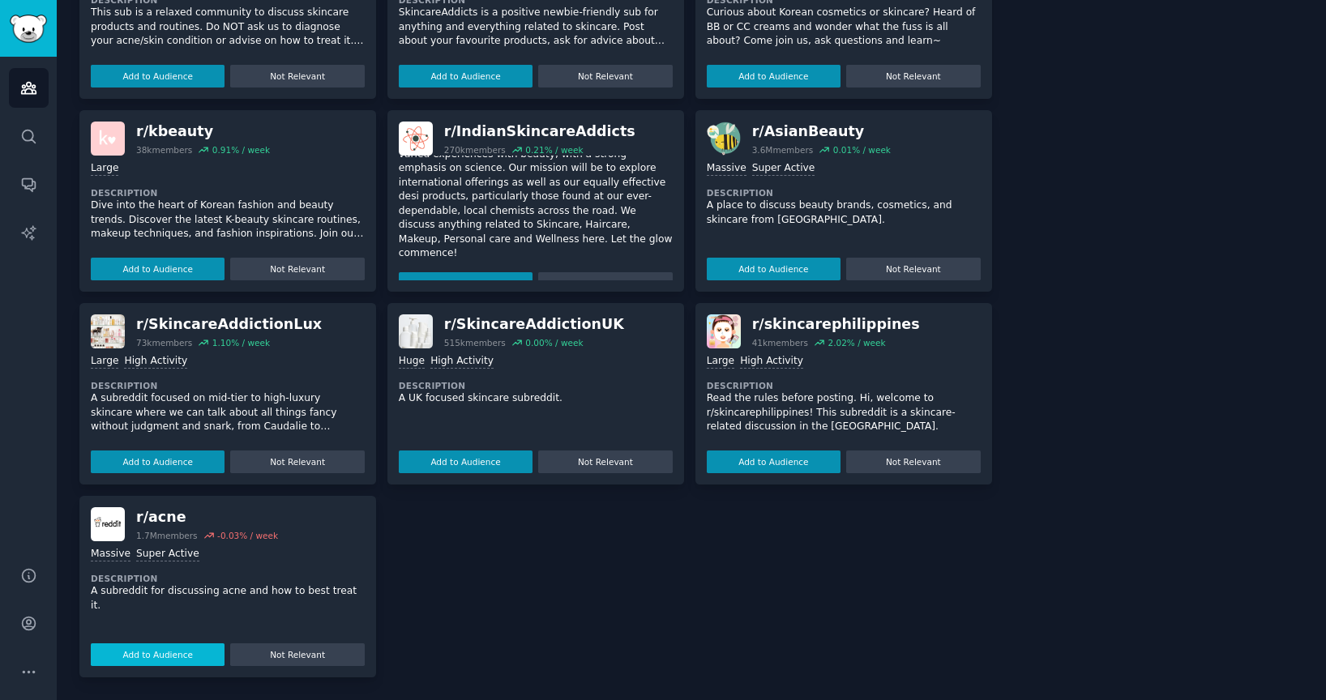
click at [149, 662] on button "Add to Audience" at bounding box center [158, 655] width 134 height 23
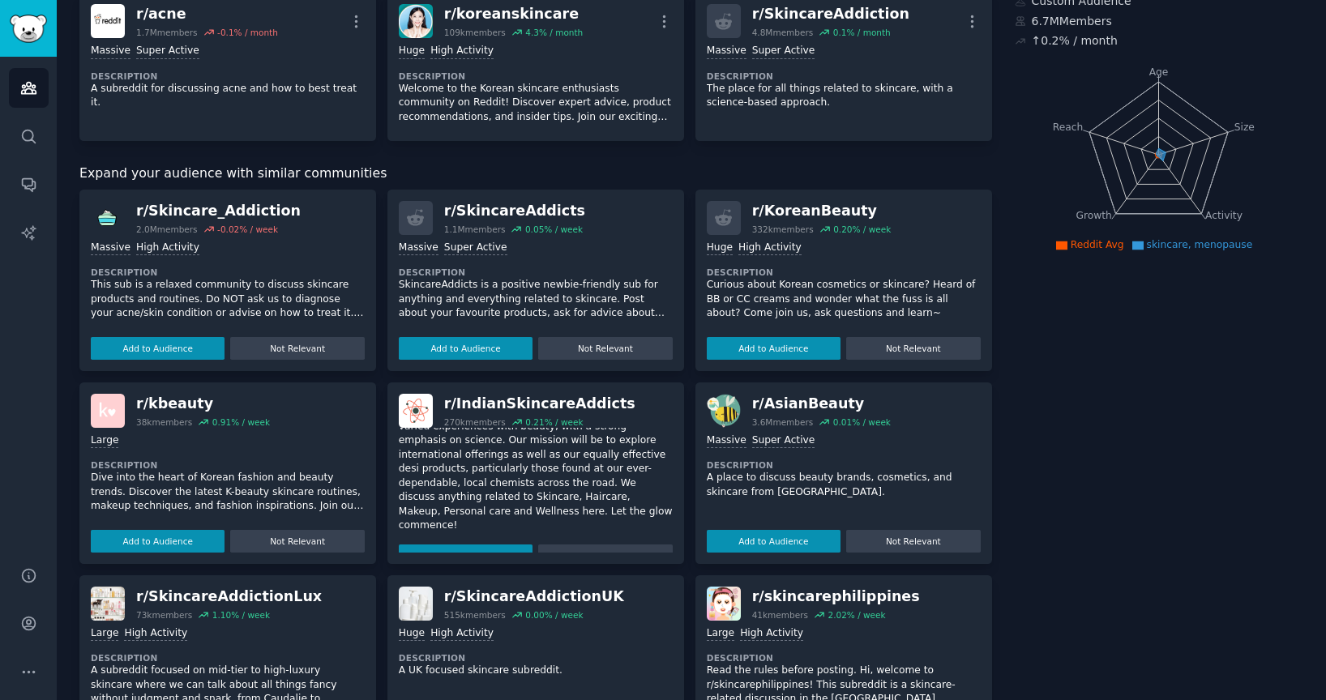
scroll to position [0, 0]
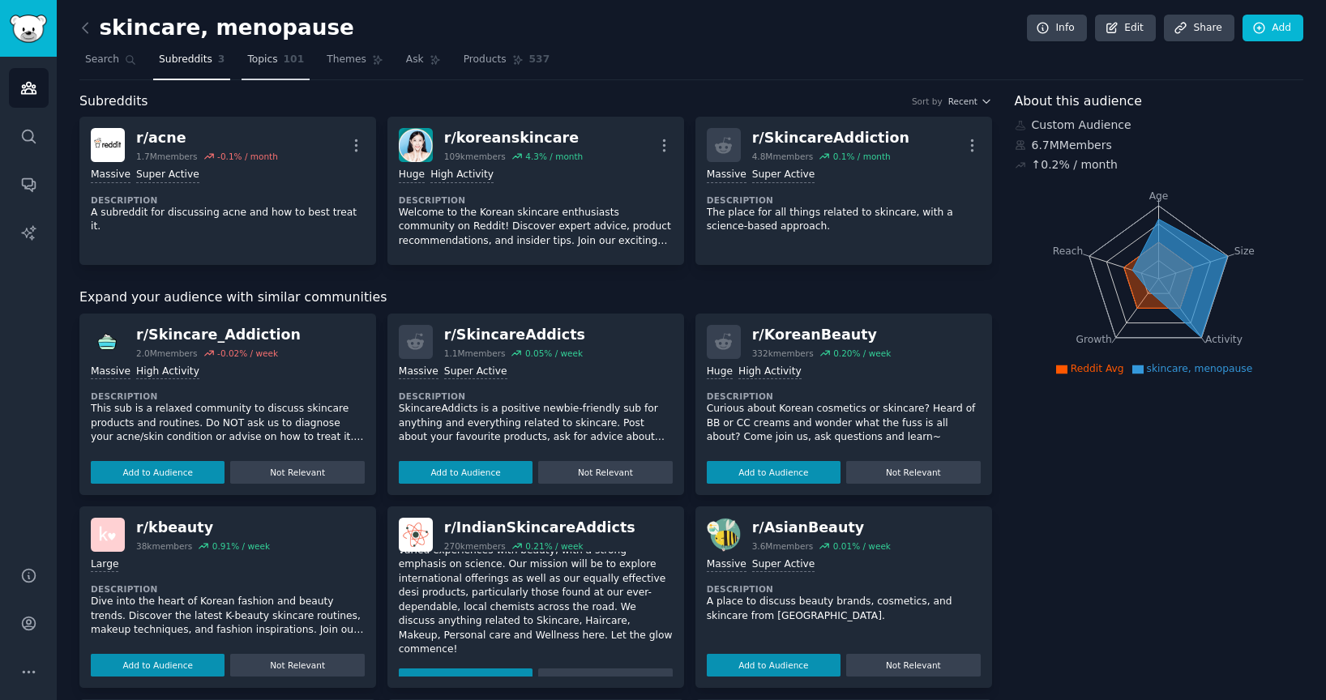
click at [257, 57] on span "Topics" at bounding box center [262, 60] width 30 height 15
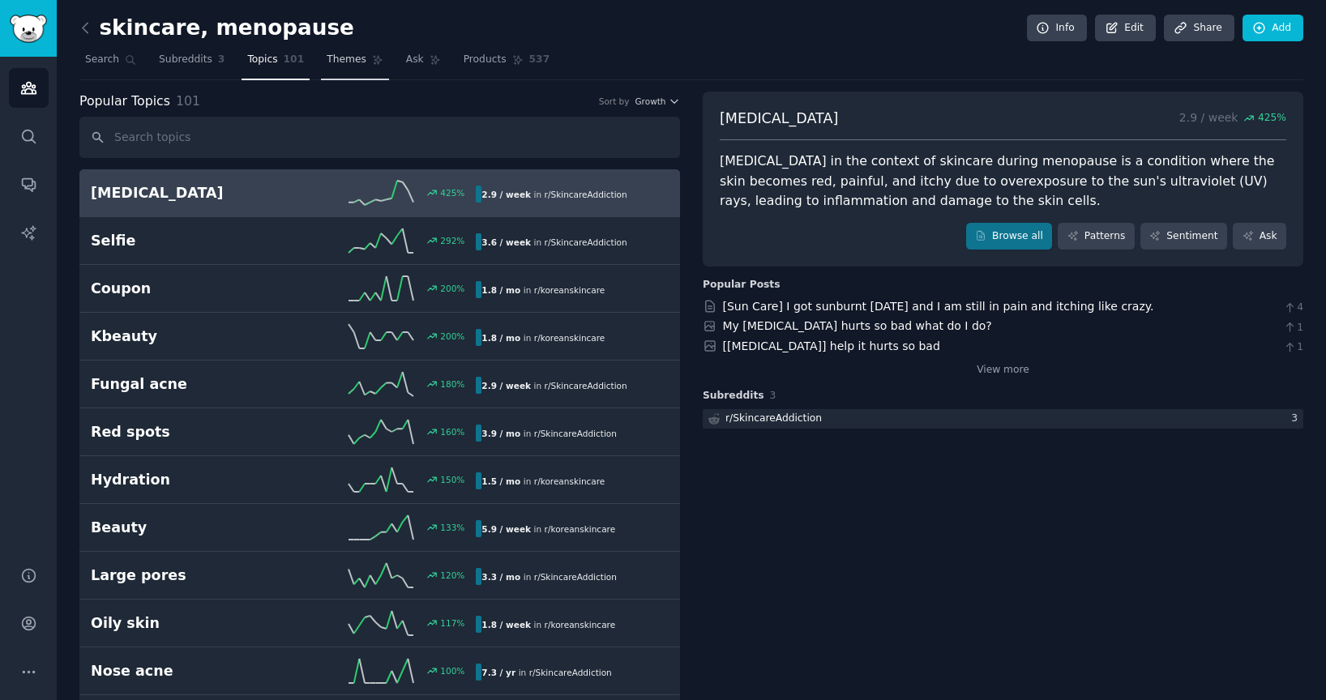
click at [349, 65] on span "Themes" at bounding box center [347, 60] width 40 height 15
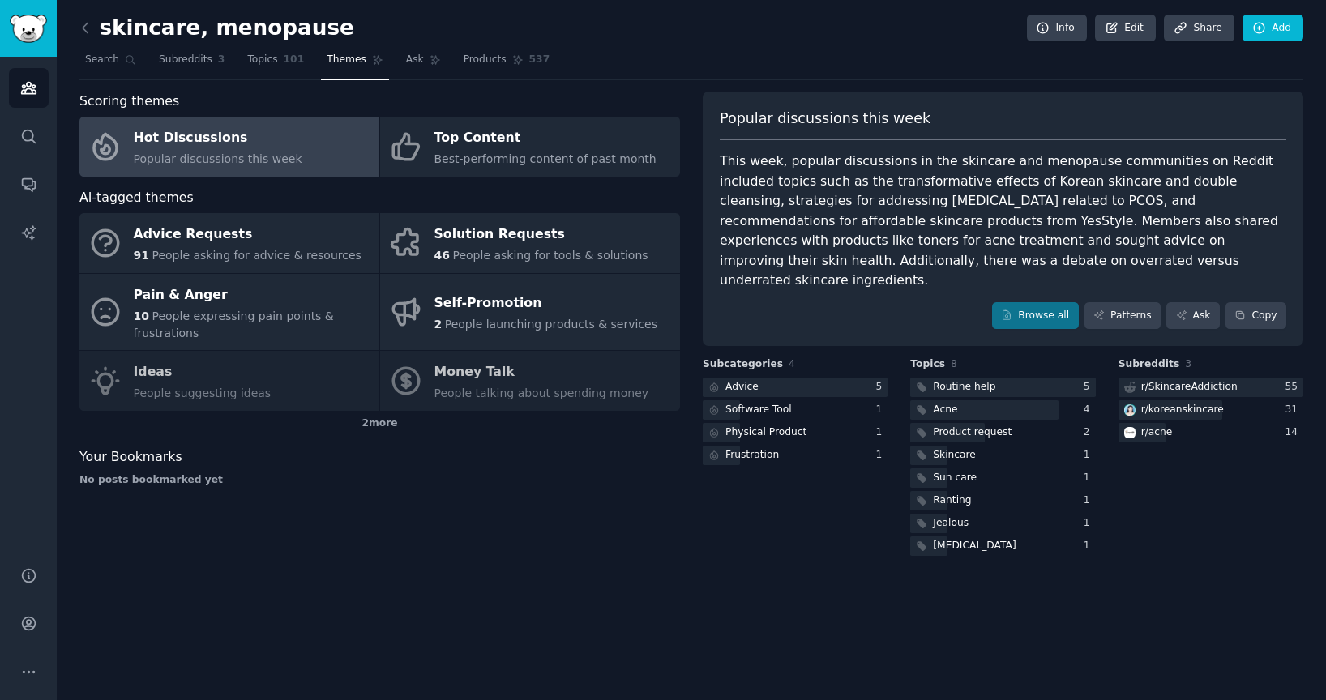
click at [279, 400] on div "Advice Requests 91 People asking for advice & resources Solution Requests 46 Pe…" at bounding box center [379, 312] width 601 height 198
click at [1124, 302] on link "Patterns" at bounding box center [1123, 316] width 76 height 28
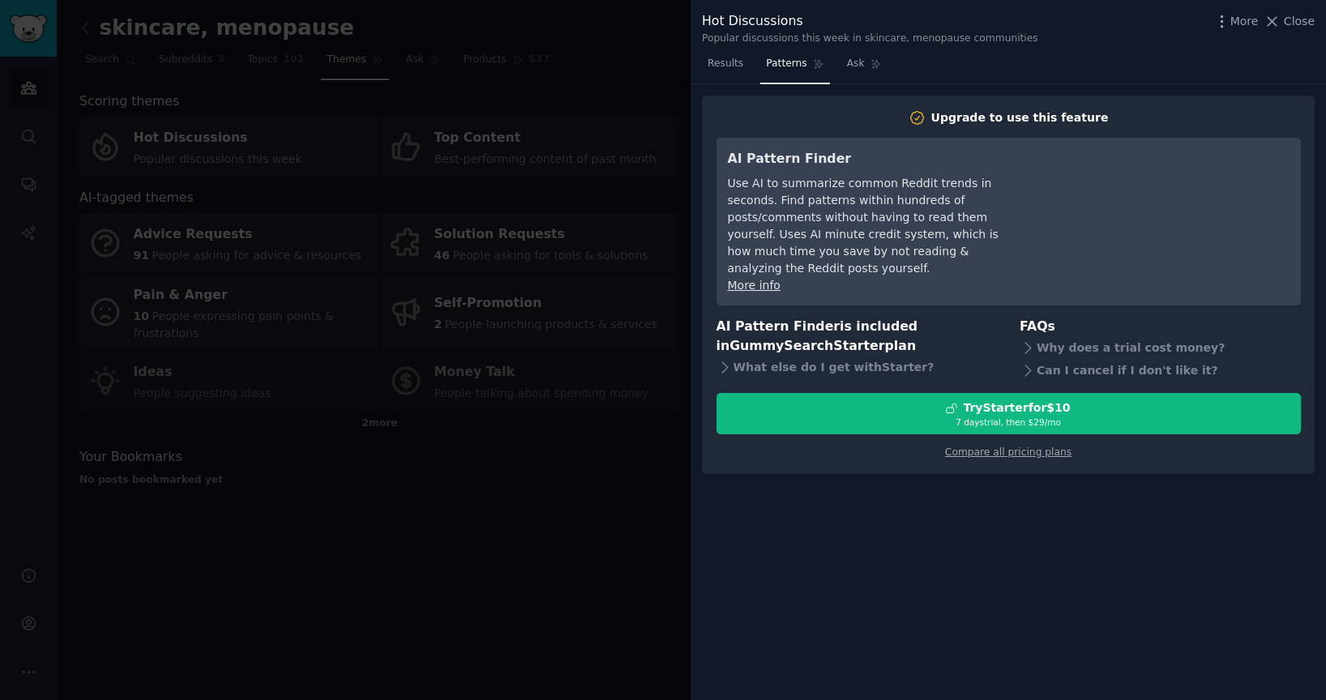
click at [615, 516] on div at bounding box center [663, 350] width 1326 height 700
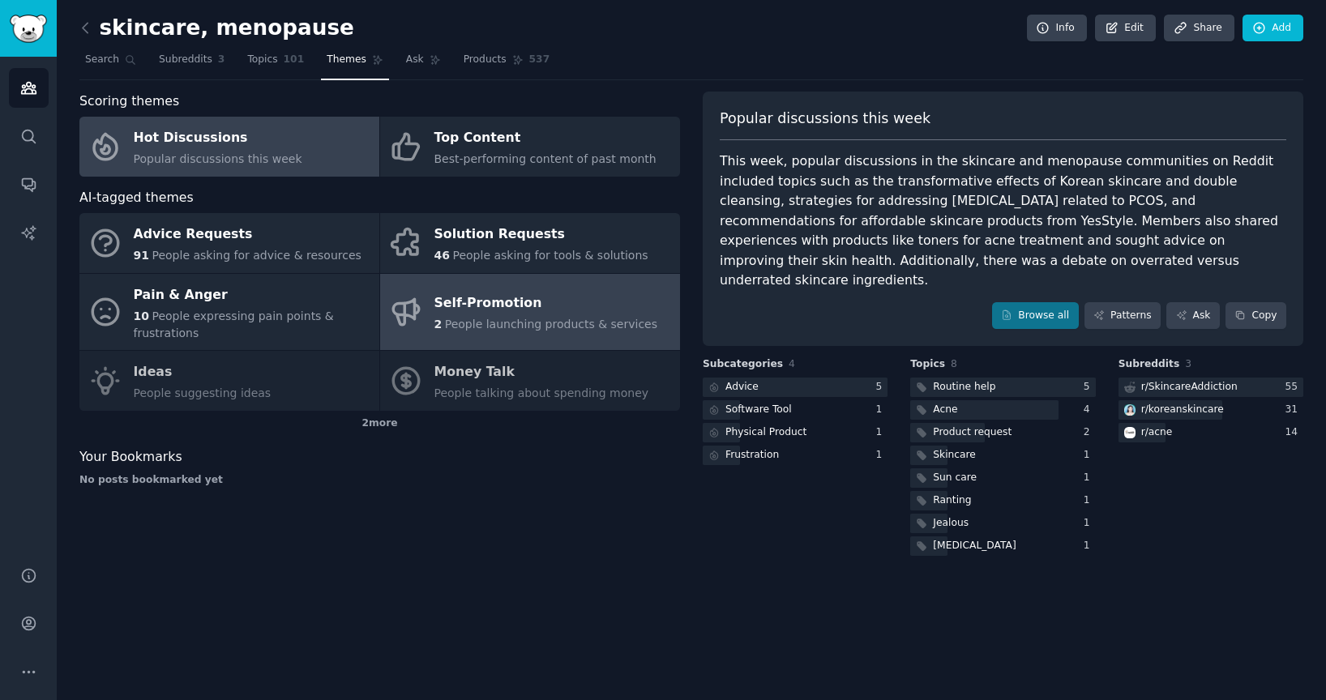
click at [469, 323] on span "People launching products & services" at bounding box center [551, 324] width 212 height 13
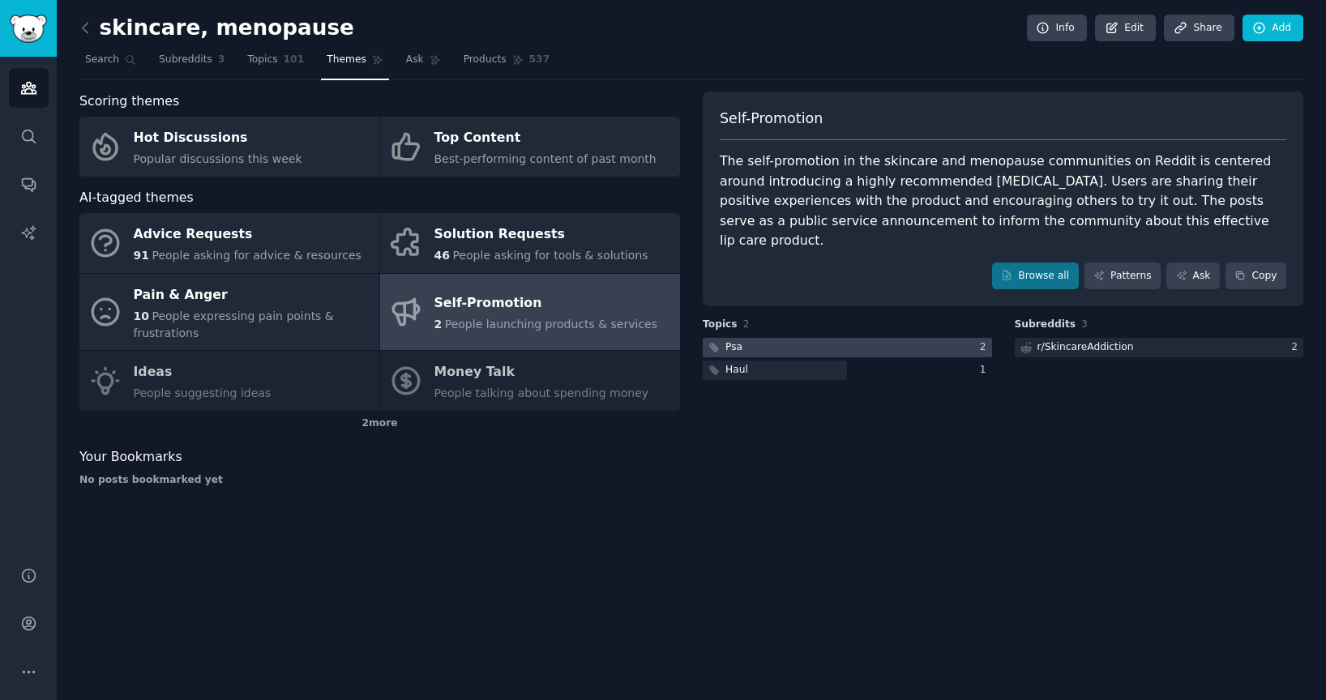
click at [760, 338] on div at bounding box center [847, 348] width 289 height 20
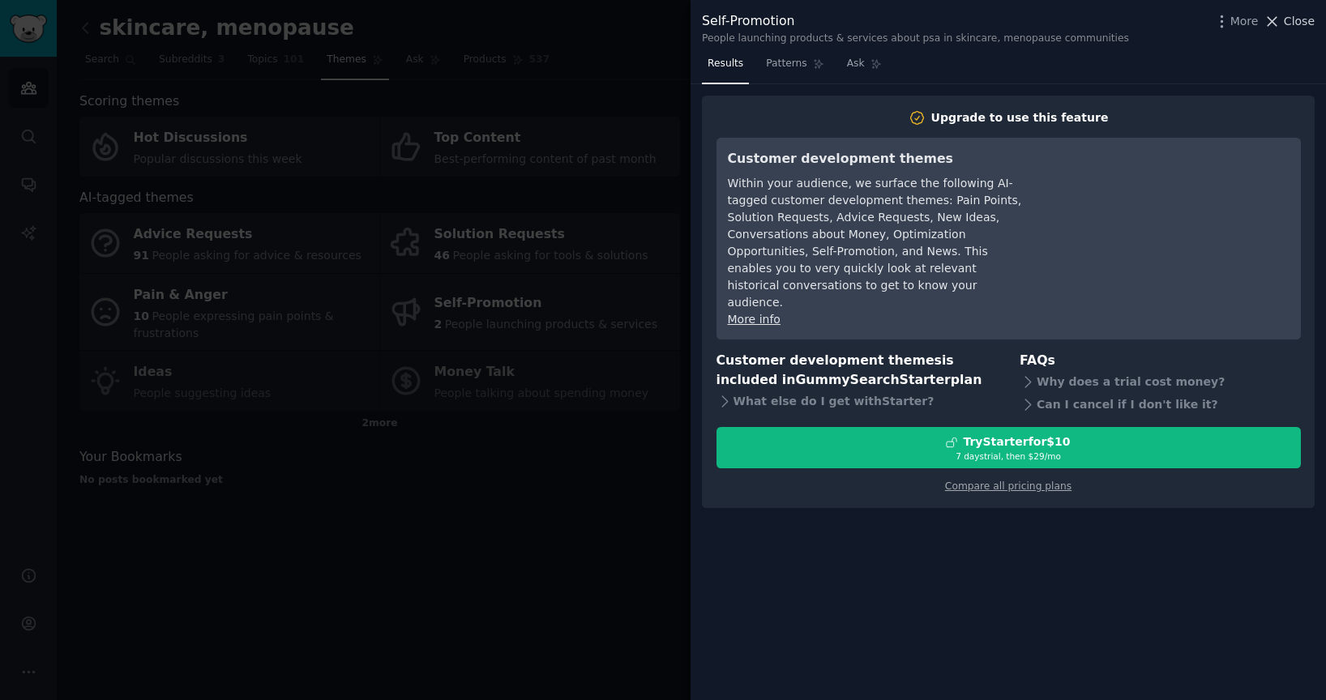
click at [1284, 23] on button "Close" at bounding box center [1289, 21] width 51 height 17
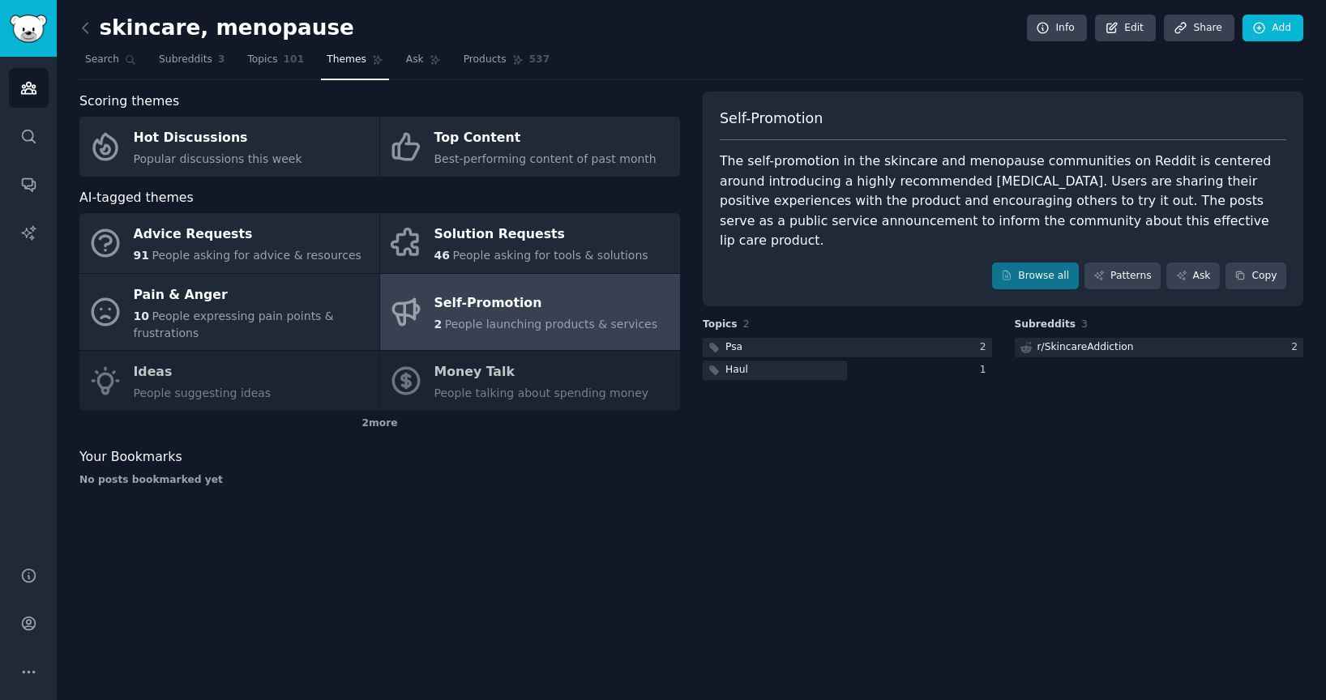
click at [1107, 439] on div "Self-Promotion The self-promotion in the skincare and menopause communities on …" at bounding box center [1003, 296] width 601 height 408
click at [730, 363] on div "Haul" at bounding box center [737, 370] width 23 height 15
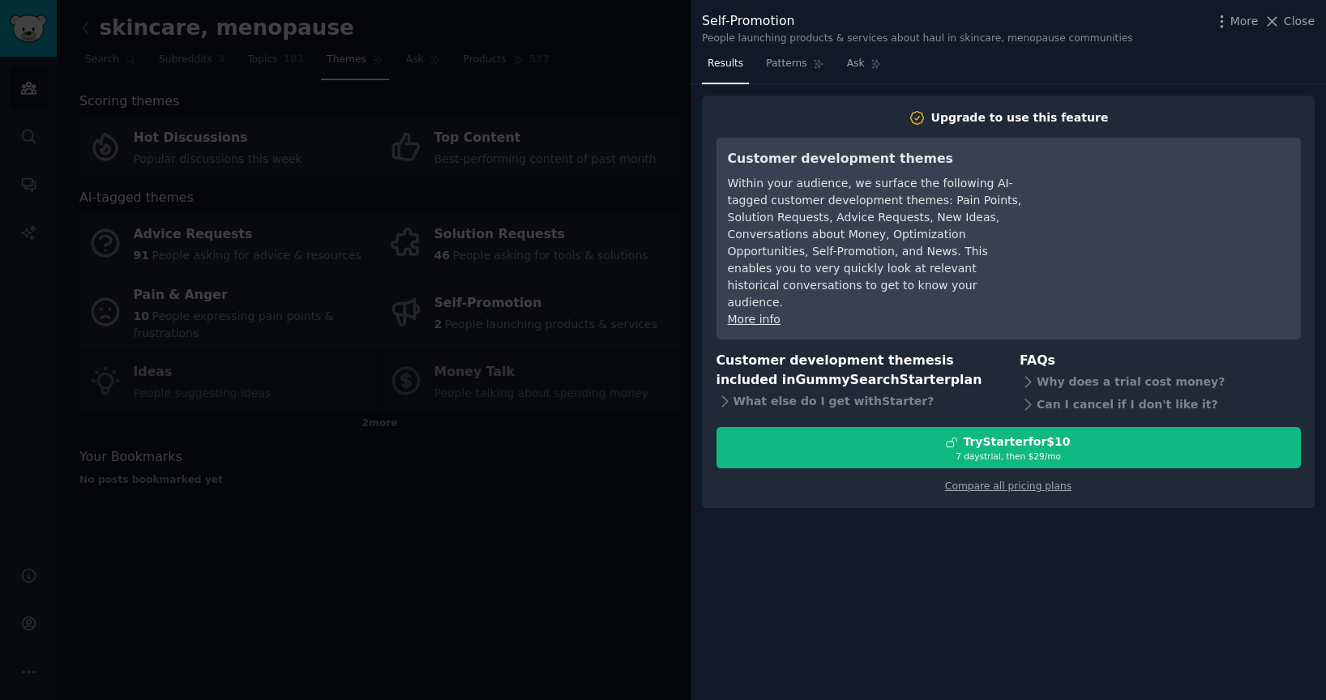
click at [370, 483] on div at bounding box center [663, 350] width 1326 height 700
